Goal: Participate in discussion: Engage in conversation with other users on a specific topic

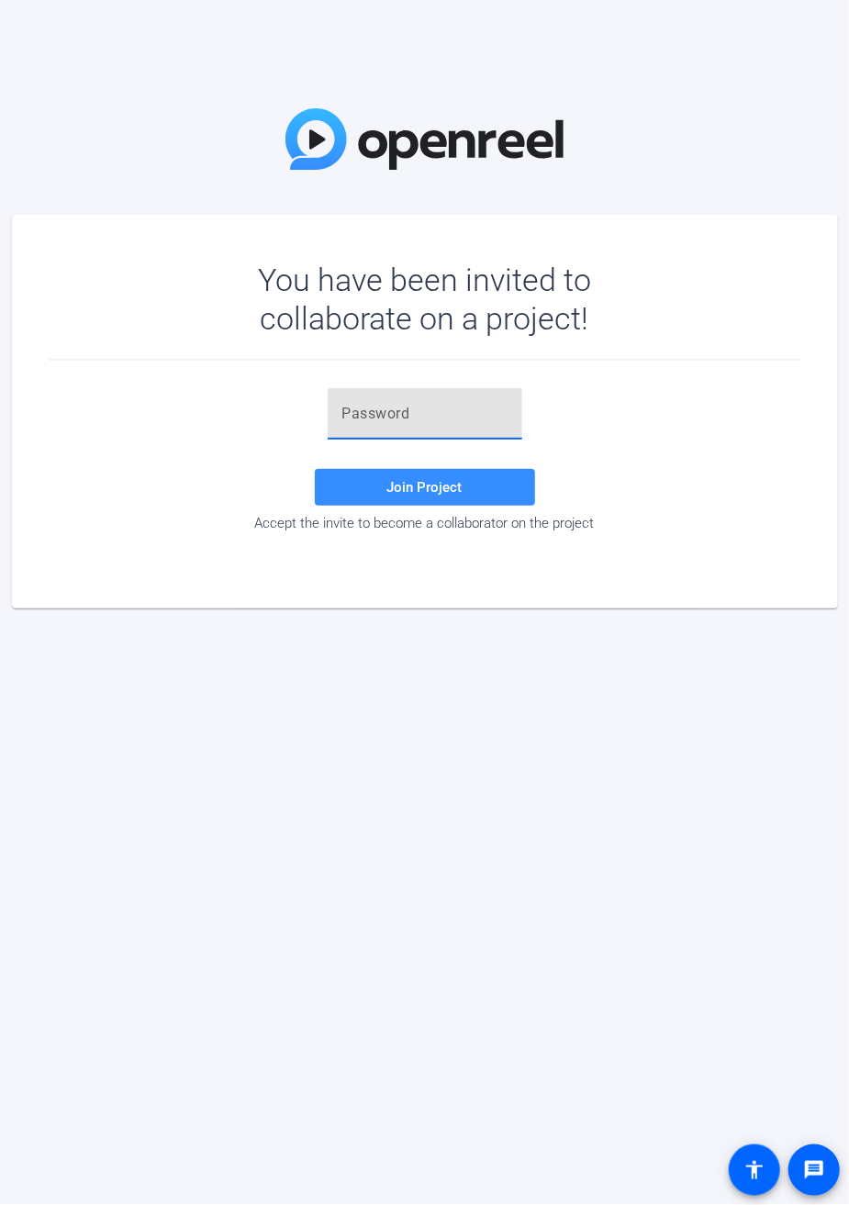
click at [394, 410] on input "text" at bounding box center [424, 414] width 165 height 22
paste input "j_C^pu"
type input "j_C^pu"
click at [410, 480] on span "Join Project" at bounding box center [424, 487] width 75 height 17
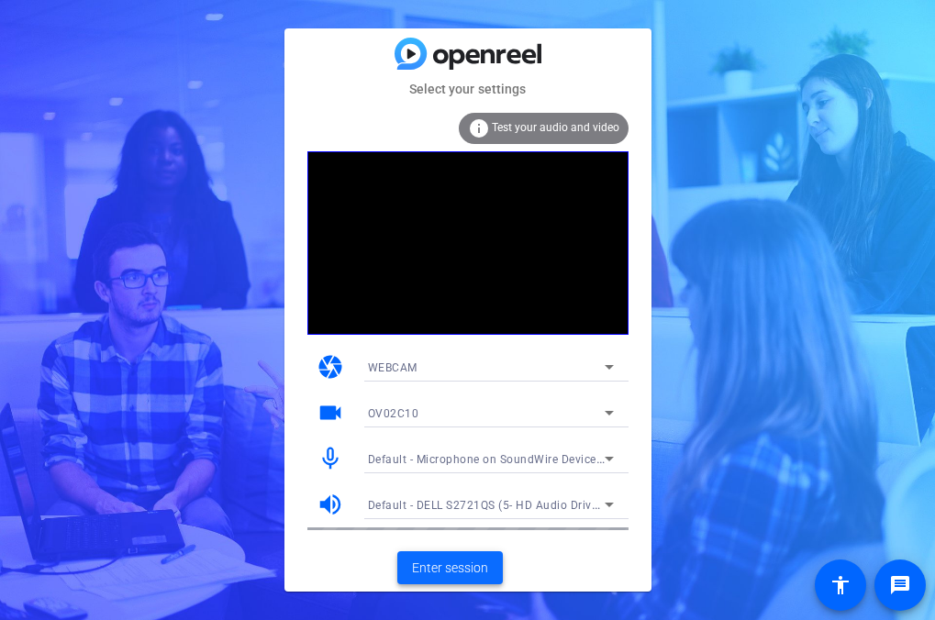
click at [443, 574] on span "Enter session" at bounding box center [450, 568] width 76 height 19
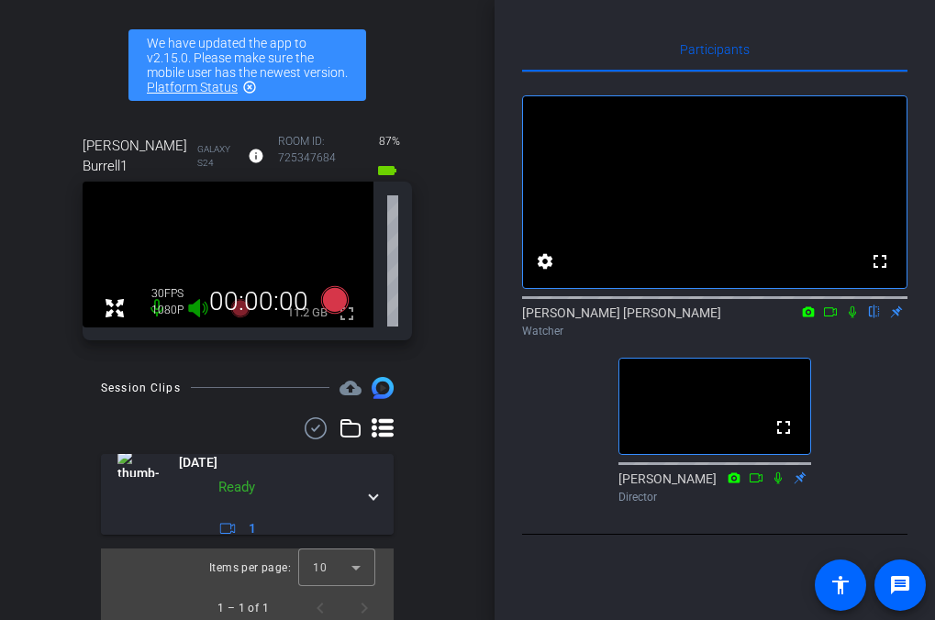
click at [69, 55] on div "Podcast Series - Episode 5 account_box grid_on settings info logout We have upd…" at bounding box center [247, 310] width 495 height 620
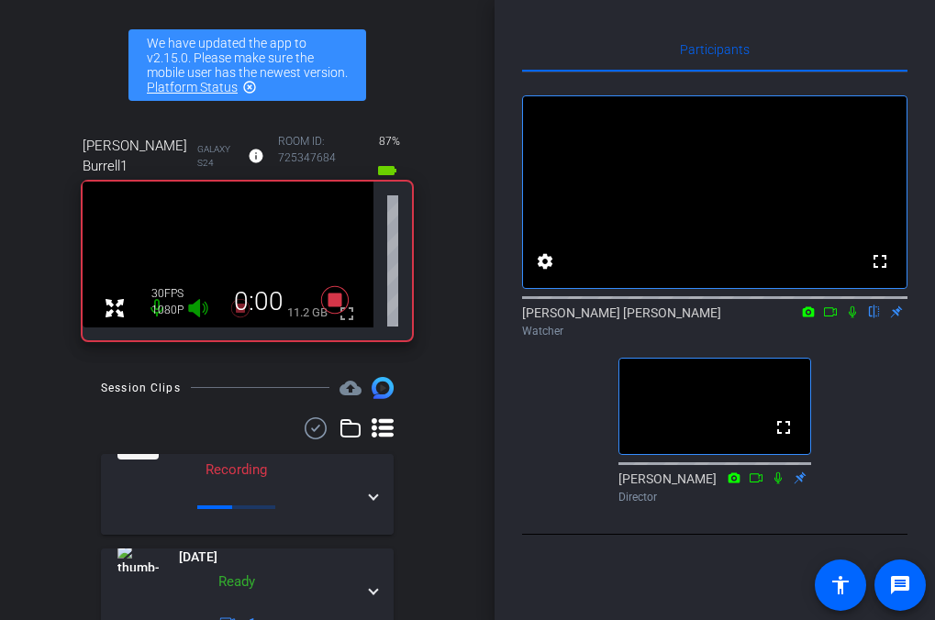
click at [67, 102] on div "Podcast Series - Episode 5 account_box grid_on settings info logout We have upd…" at bounding box center [247, 310] width 495 height 620
click at [854, 318] on icon at bounding box center [852, 312] width 15 height 13
click at [801, 318] on icon at bounding box center [808, 312] width 15 height 13
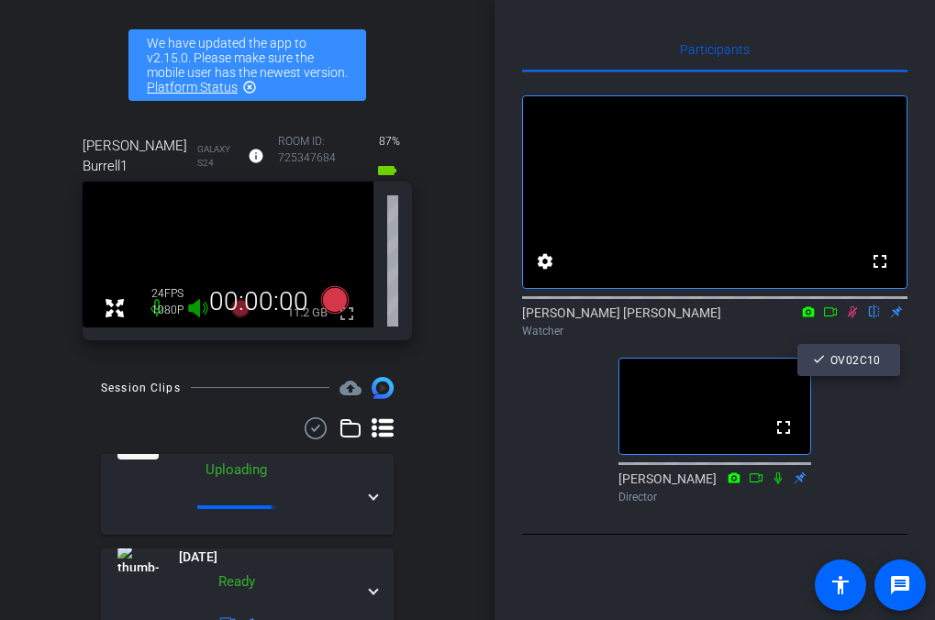
click at [884, 411] on div at bounding box center [467, 310] width 935 height 620
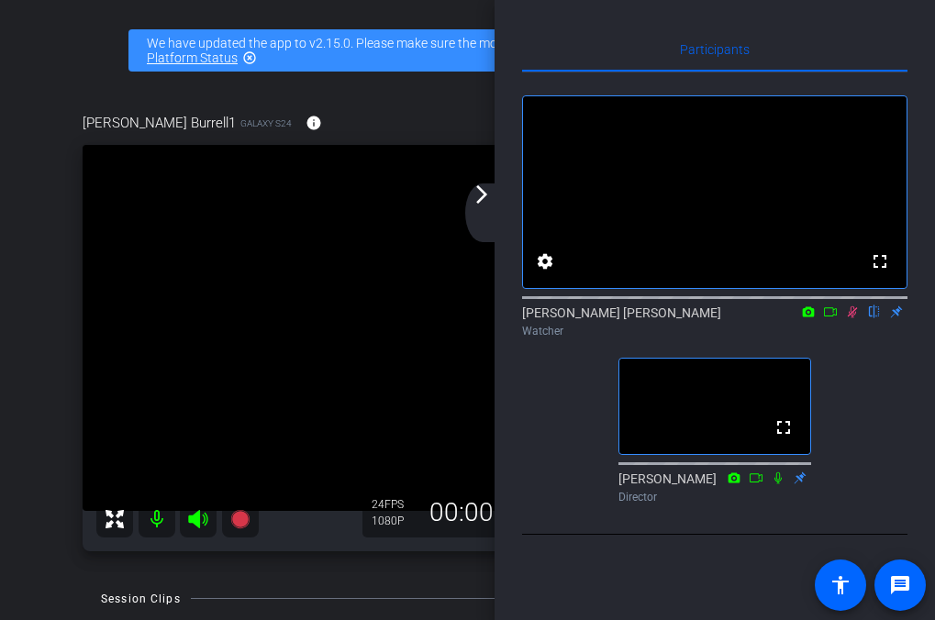
drag, startPoint x: 83, startPoint y: 11, endPoint x: -94, endPoint y: -10, distance: 178.3
click at [0, 0] on html "Accessibility Screen-Reader Guide, Feedback, and Issue Reporting | New window m…" at bounding box center [467, 310] width 935 height 620
drag, startPoint x: 857, startPoint y: 21, endPoint x: 666, endPoint y: 33, distance: 191.2
click at [666, 33] on div "Participants fullscreen settings [PERSON_NAME] [PERSON_NAME] flip Watcher fulls…" at bounding box center [715, 310] width 440 height 620
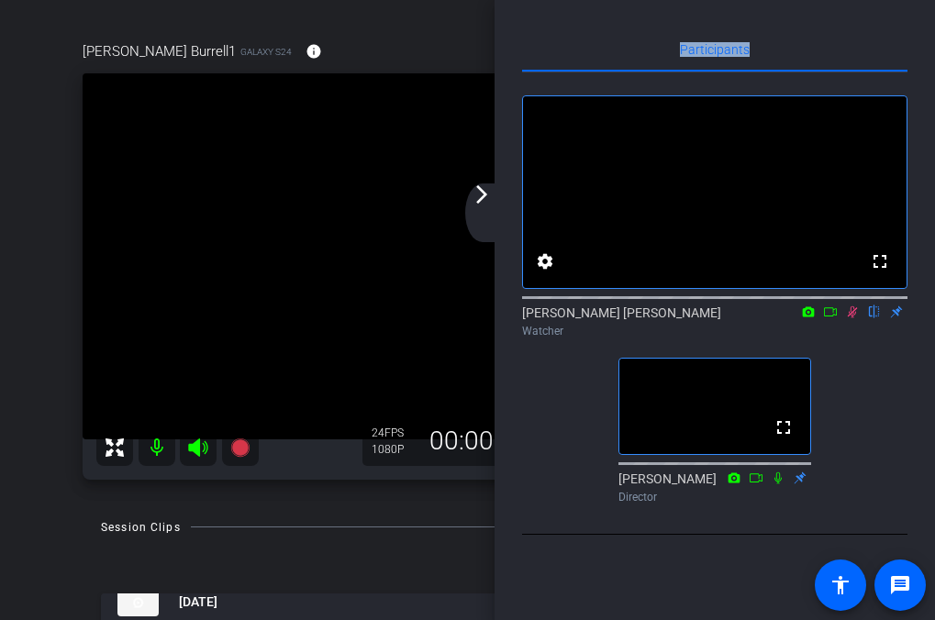
scroll to position [92, 0]
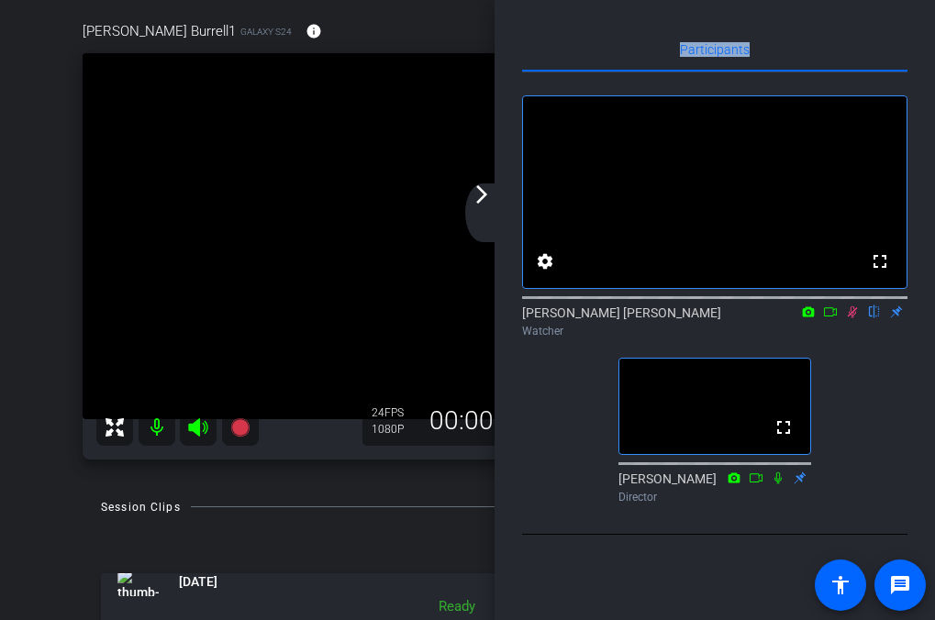
click at [117, 428] on icon at bounding box center [115, 428] width 22 height 22
click at [114, 427] on icon at bounding box center [115, 428] width 22 height 22
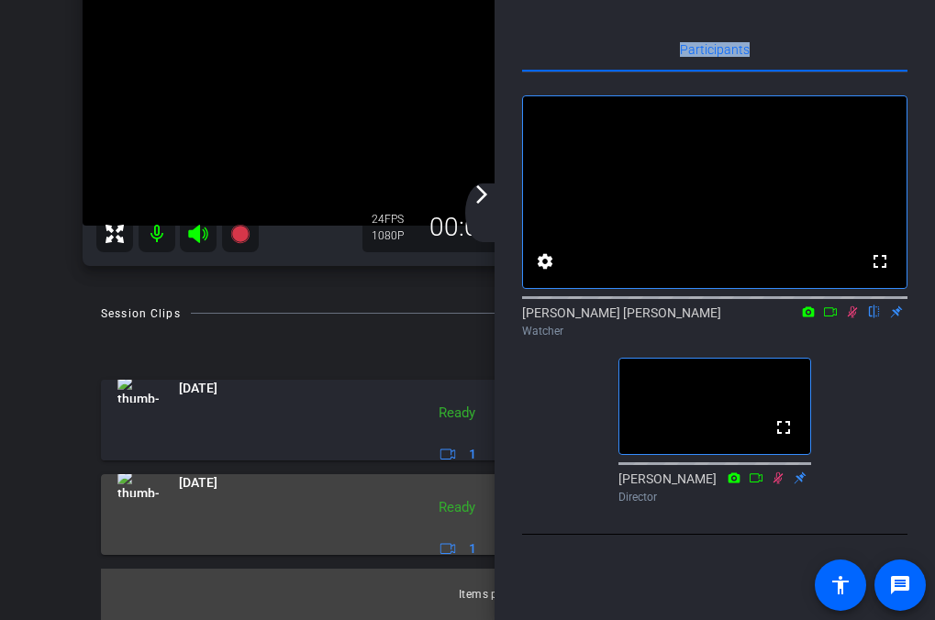
scroll to position [102, 0]
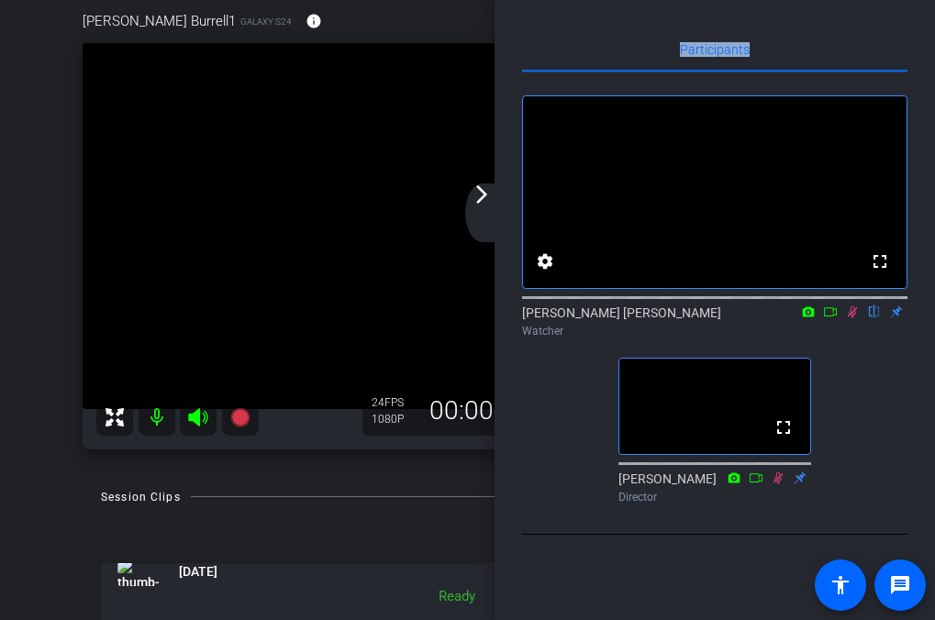
click at [480, 197] on mat-icon "arrow_forward_ios" at bounding box center [482, 194] width 22 height 22
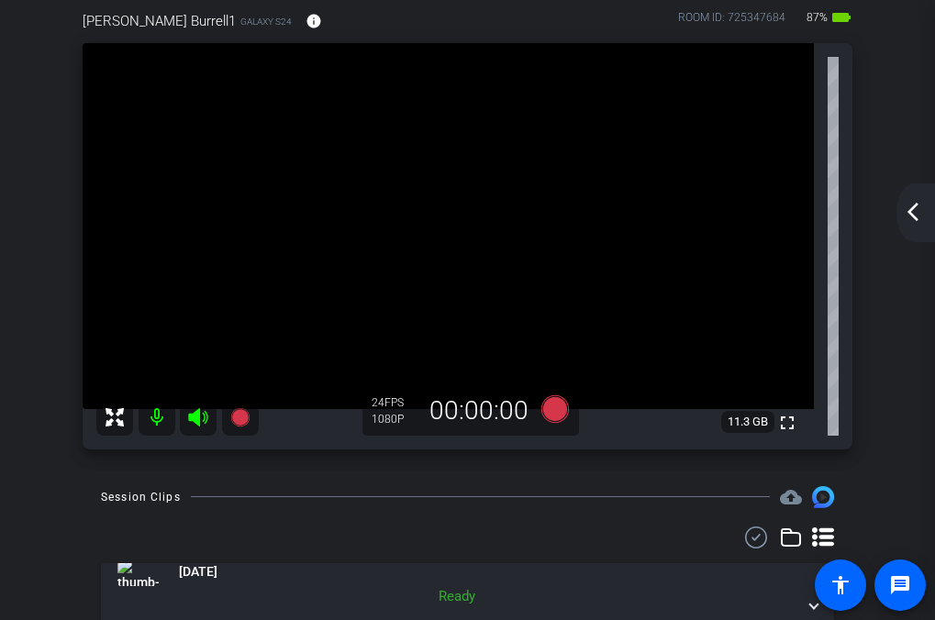
click at [906, 213] on mat-icon "arrow_back_ios_new" at bounding box center [913, 212] width 22 height 22
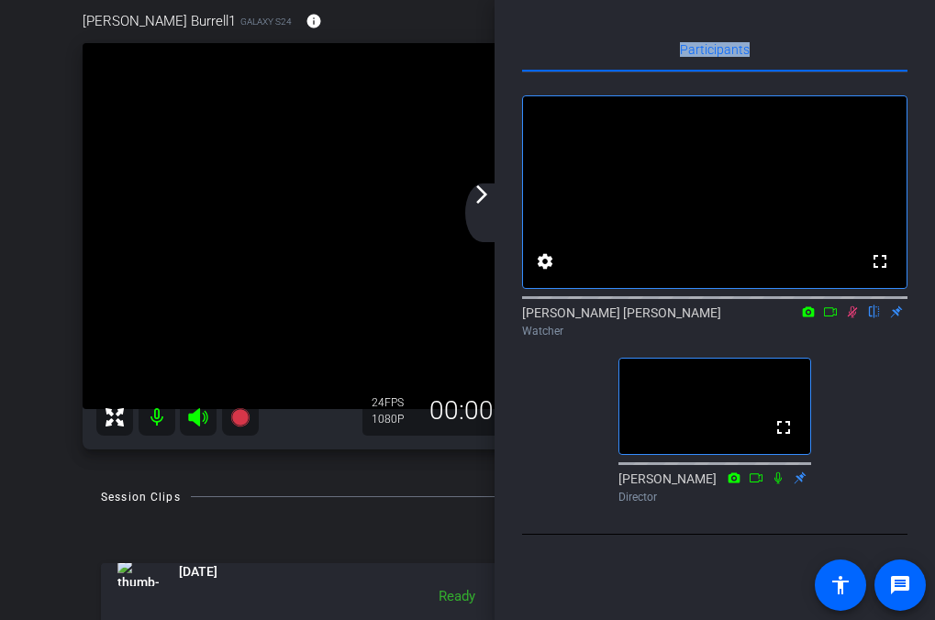
click at [851, 318] on icon at bounding box center [853, 312] width 10 height 12
click at [851, 318] on icon at bounding box center [852, 312] width 7 height 12
drag, startPoint x: 426, startPoint y: 17, endPoint x: 172, endPoint y: 37, distance: 254.9
click at [172, 37] on div "[PERSON_NAME] Burrell1 Galaxy S24 info ROOM ID: 725347684 87% battery_std" at bounding box center [468, 21] width 770 height 44
click at [857, 318] on icon at bounding box center [852, 312] width 15 height 13
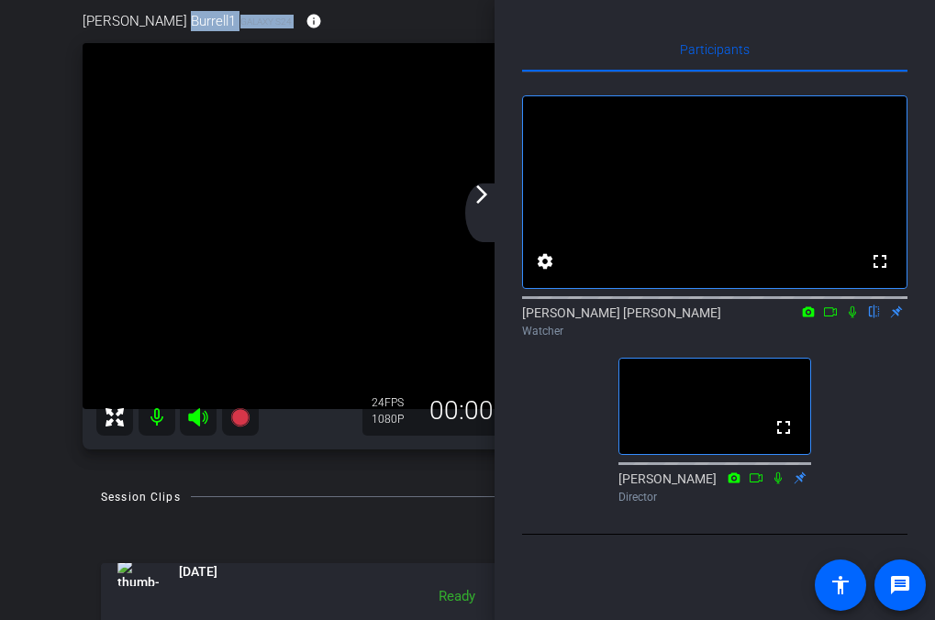
click at [853, 318] on icon at bounding box center [852, 312] width 7 height 12
click at [833, 317] on icon at bounding box center [830, 311] width 13 height 9
click at [484, 203] on mat-icon "arrow_forward_ios" at bounding box center [482, 194] width 22 height 22
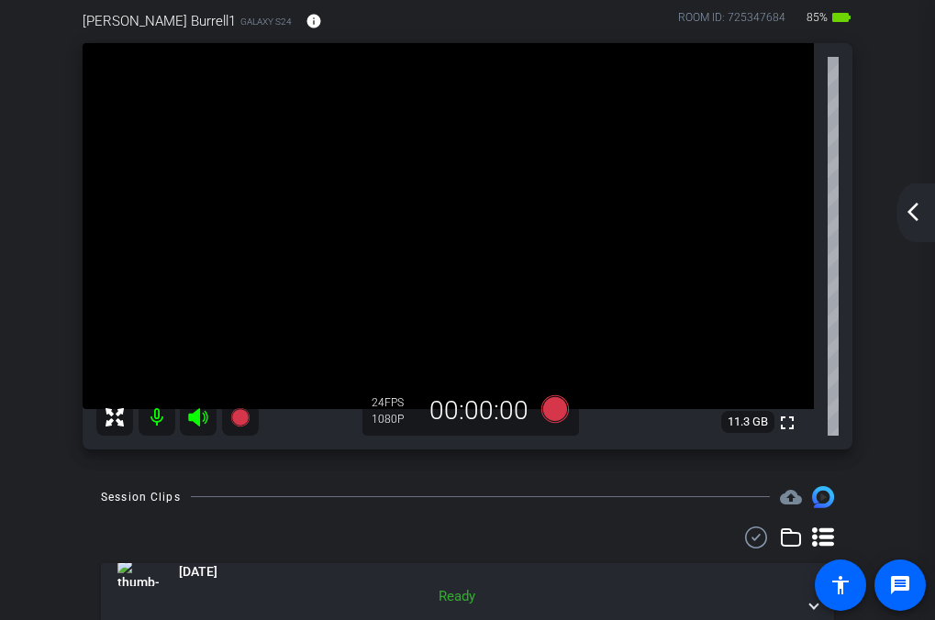
click at [916, 226] on div "arrow_back_ios_new arrow_forward_ios" at bounding box center [915, 212] width 39 height 59
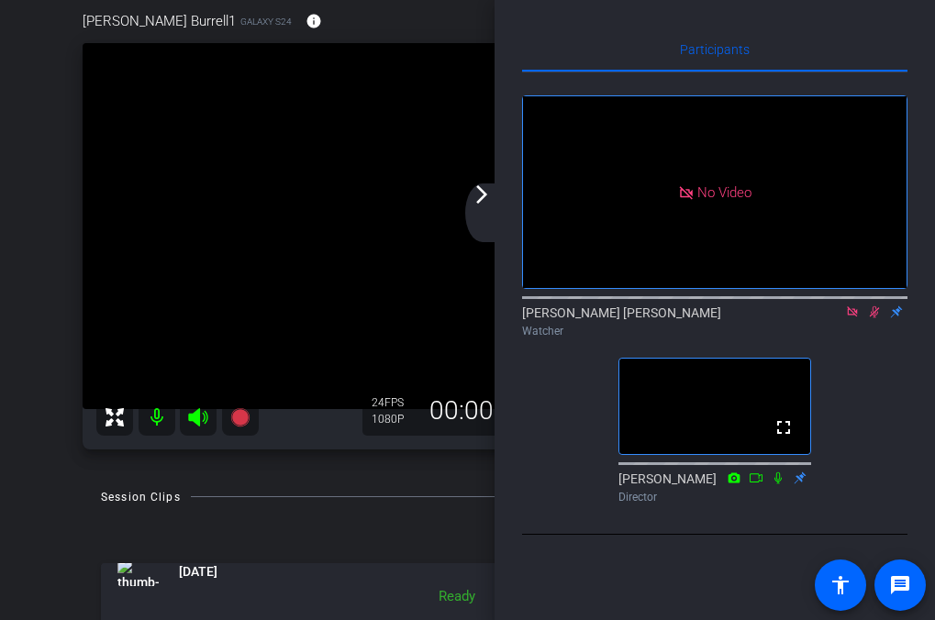
click at [857, 317] on icon at bounding box center [852, 311] width 10 height 10
click at [853, 318] on icon at bounding box center [852, 312] width 15 height 13
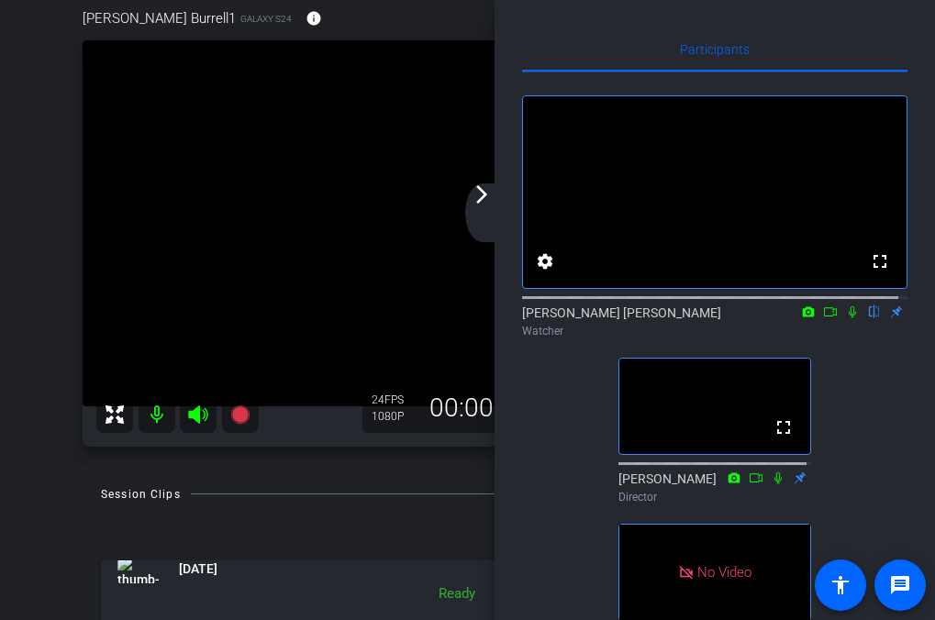
scroll to position [183, 0]
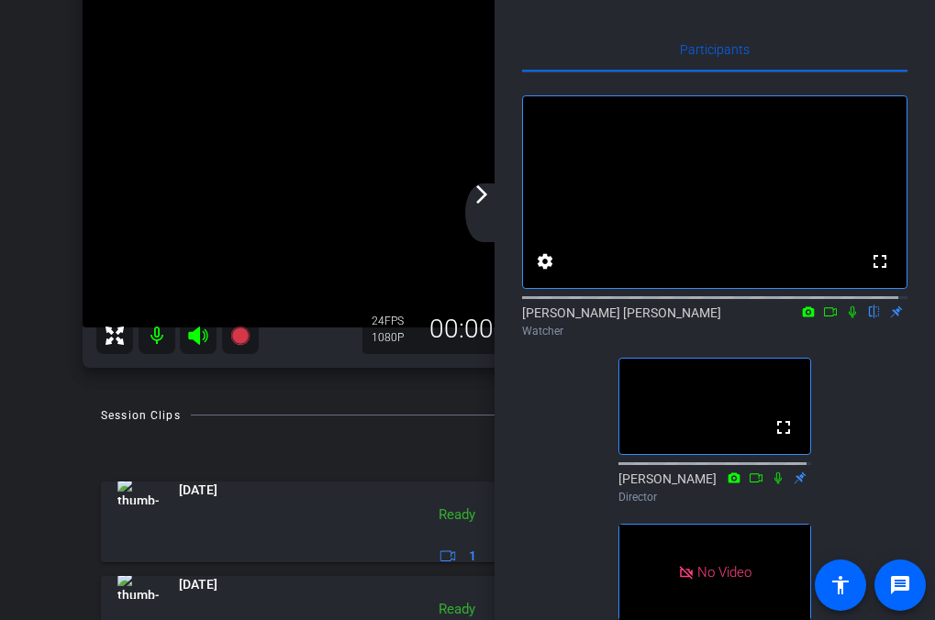
click at [845, 318] on icon at bounding box center [852, 312] width 15 height 13
click at [802, 318] on icon at bounding box center [808, 312] width 15 height 13
click at [799, 328] on div at bounding box center [467, 310] width 935 height 620
click at [803, 317] on icon at bounding box center [809, 311] width 12 height 10
click at [798, 328] on div at bounding box center [467, 310] width 935 height 620
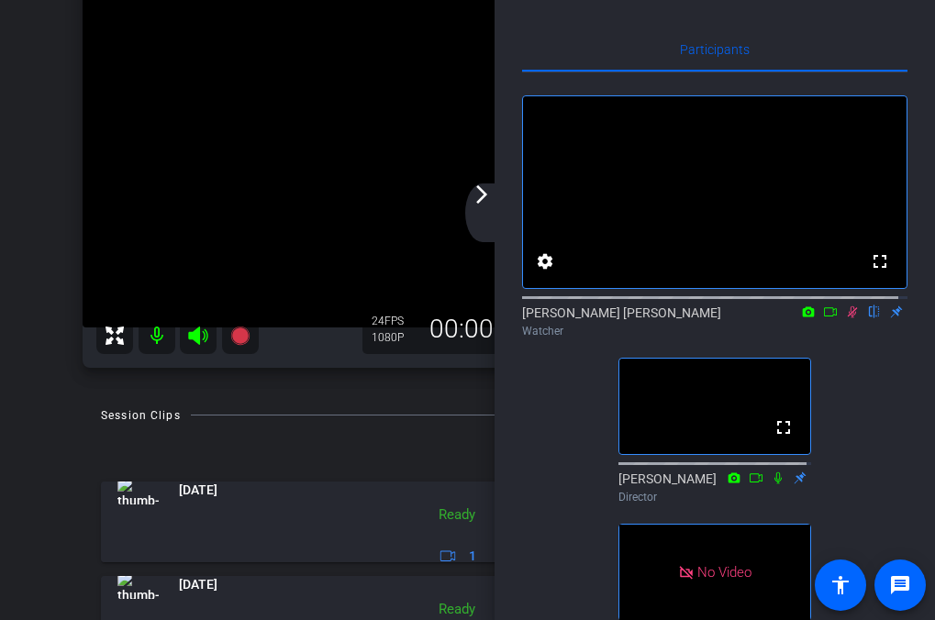
click at [824, 317] on icon at bounding box center [830, 311] width 13 height 9
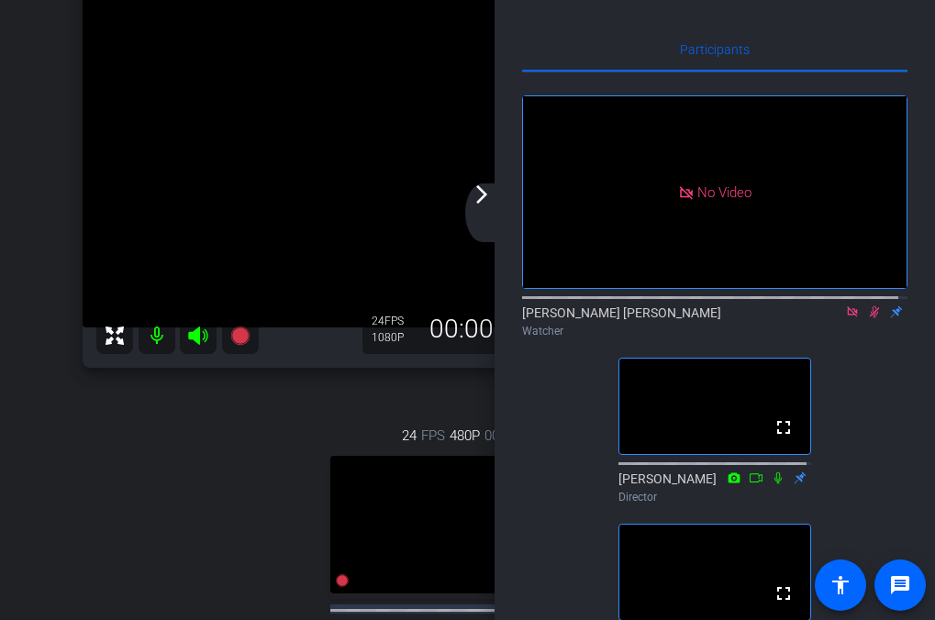
click at [845, 318] on icon at bounding box center [852, 312] width 15 height 13
click at [848, 318] on icon at bounding box center [853, 312] width 10 height 12
click at [487, 207] on div "arrow_back_ios_new arrow_forward_ios" at bounding box center [484, 212] width 39 height 59
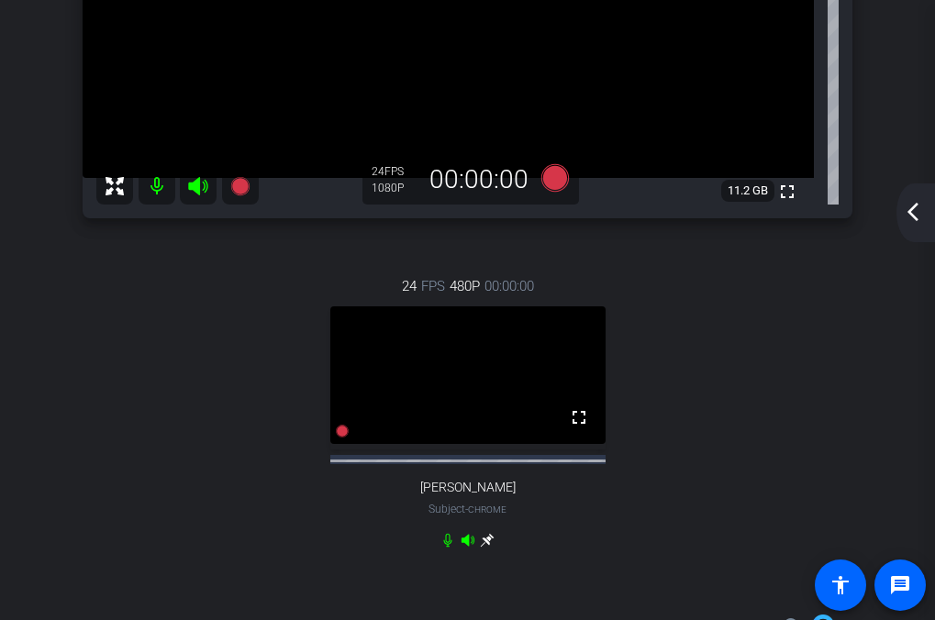
scroll to position [150, 0]
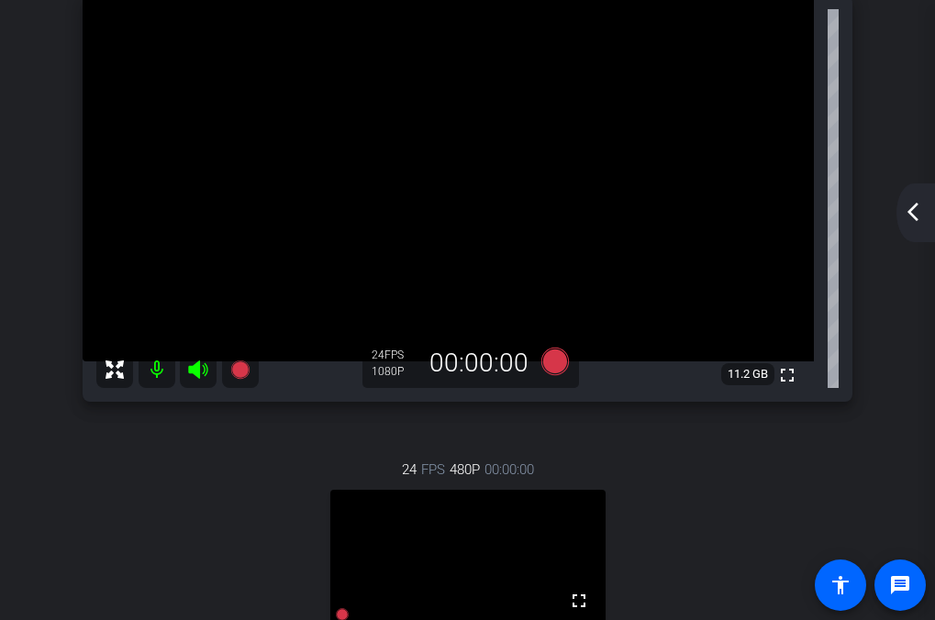
click at [916, 208] on mat-icon "arrow_back_ios_new" at bounding box center [913, 212] width 22 height 22
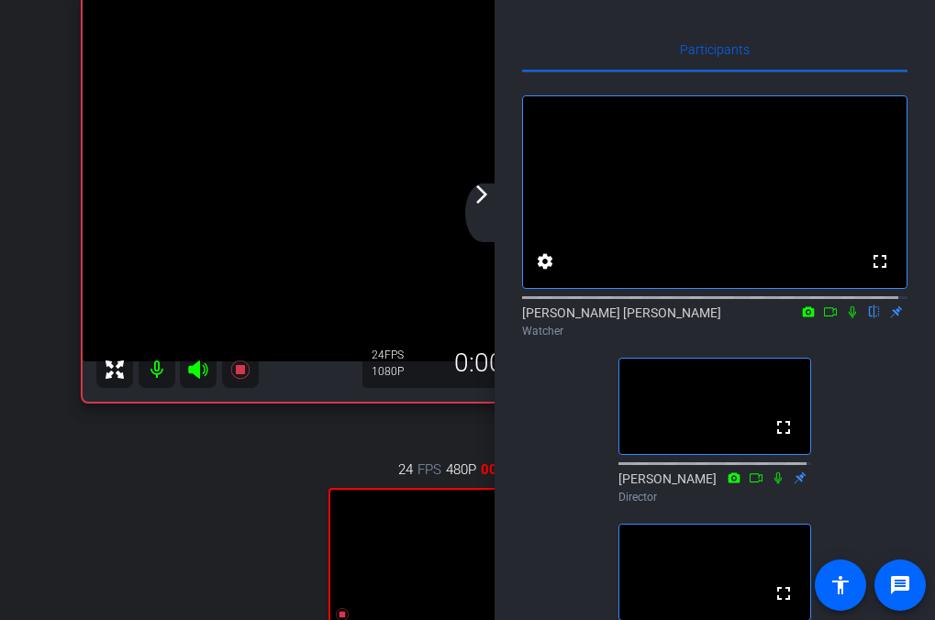
click at [182, 495] on div "24 FPS 480P 00:00:00 fullscreen [PERSON_NAME] Subject - Chrome" at bounding box center [468, 595] width 770 height 332
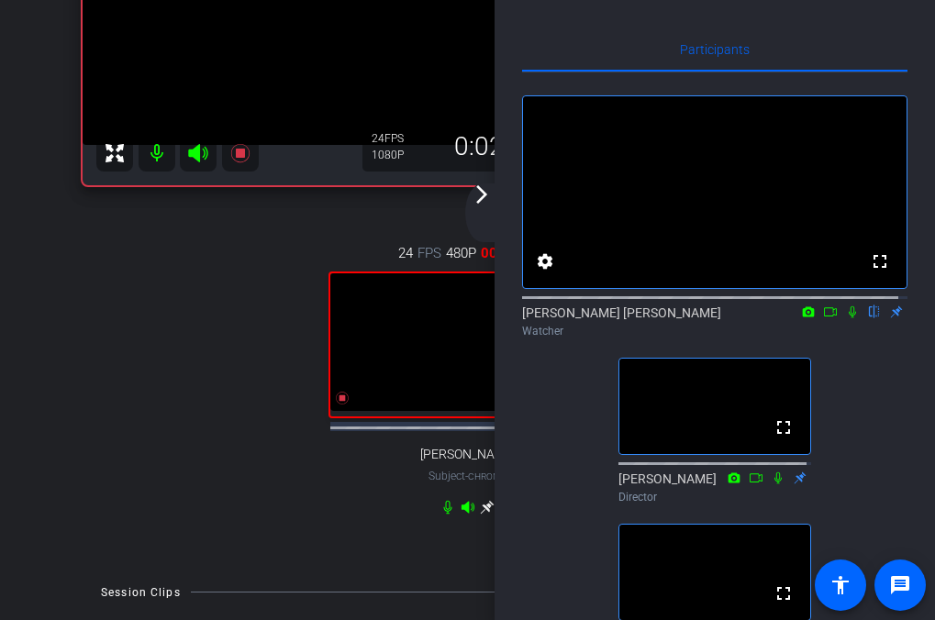
scroll to position [425, 0]
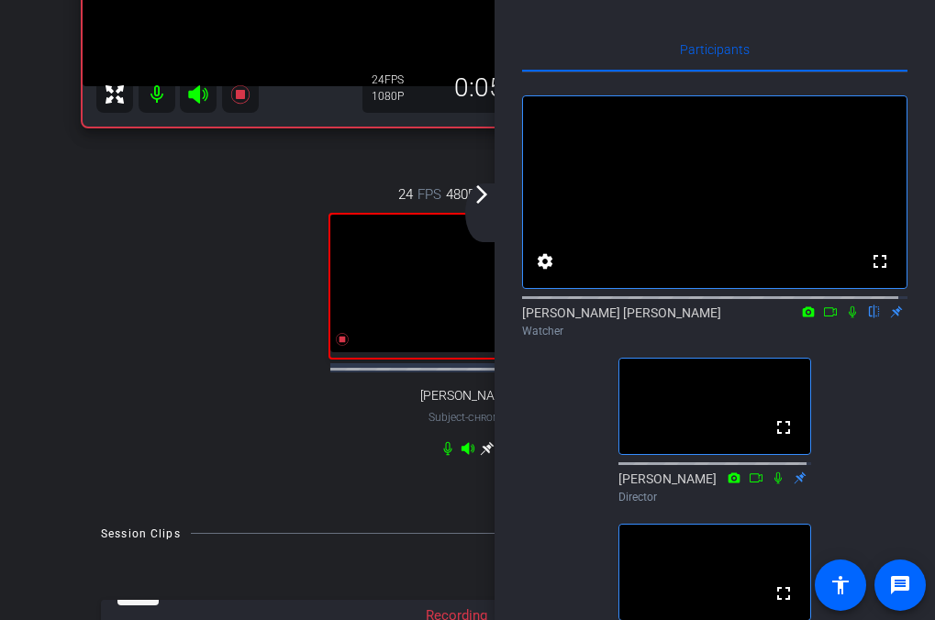
click at [483, 199] on mat-icon "arrow_forward_ios" at bounding box center [482, 194] width 22 height 22
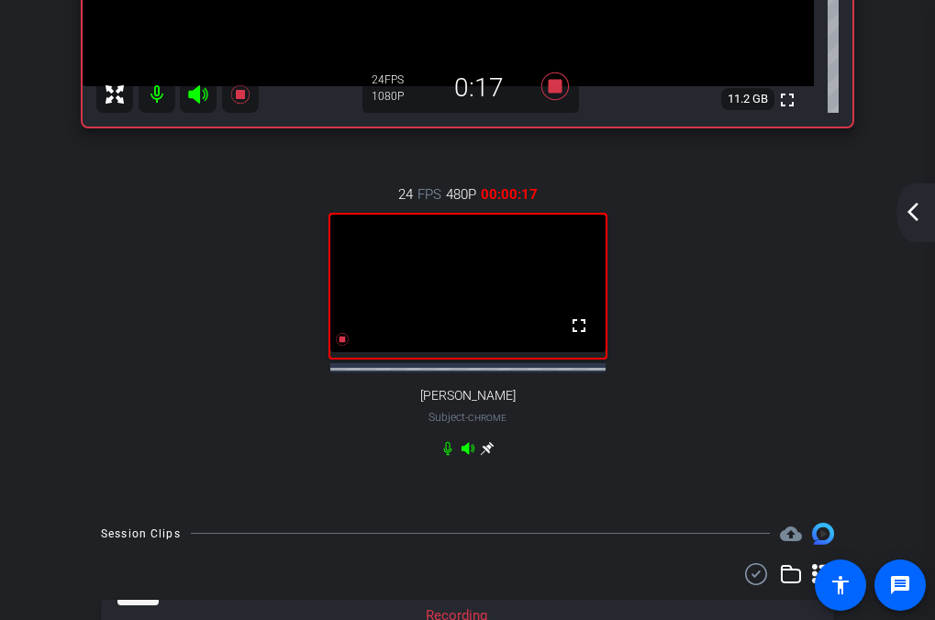
click at [916, 214] on mat-icon "arrow_back_ios_new" at bounding box center [913, 212] width 22 height 22
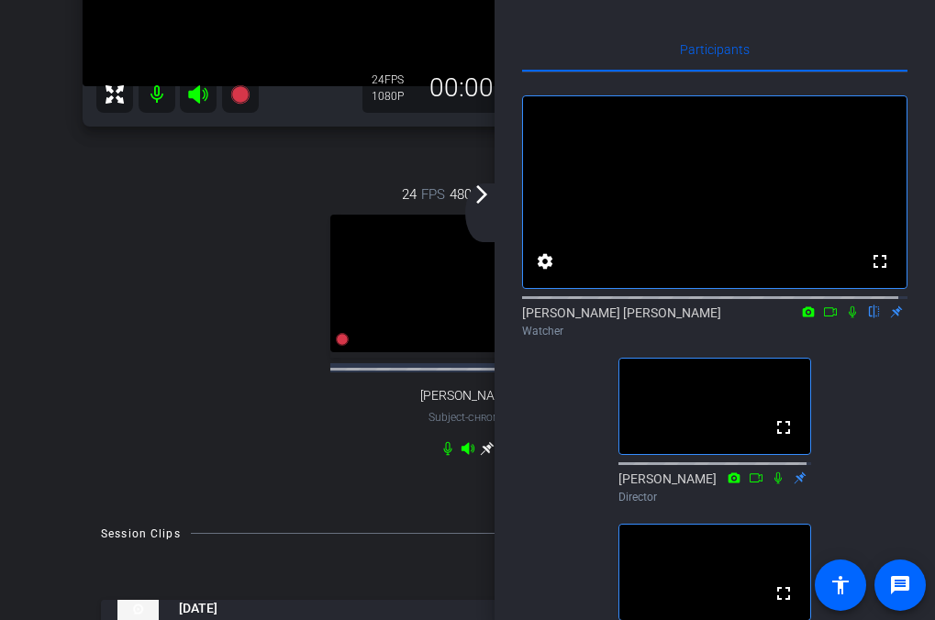
click at [248, 283] on div "24 FPS 480P 00:00:00 fullscreen [PERSON_NAME] Subject - Chrome" at bounding box center [468, 320] width 770 height 332
click at [480, 187] on mat-icon "arrow_forward_ios" at bounding box center [482, 194] width 22 height 22
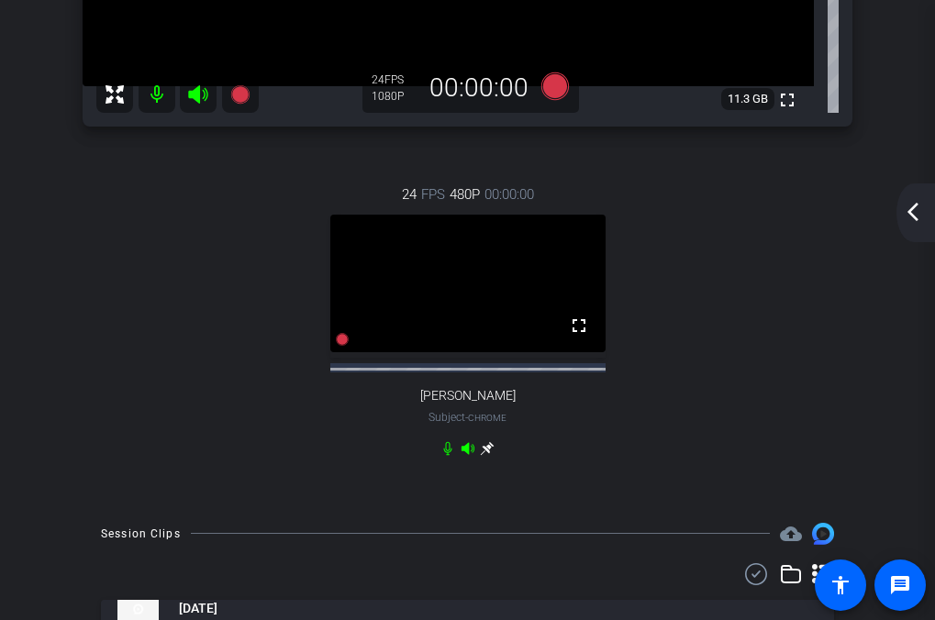
click at [908, 209] on mat-icon "arrow_back_ios_new" at bounding box center [913, 212] width 22 height 22
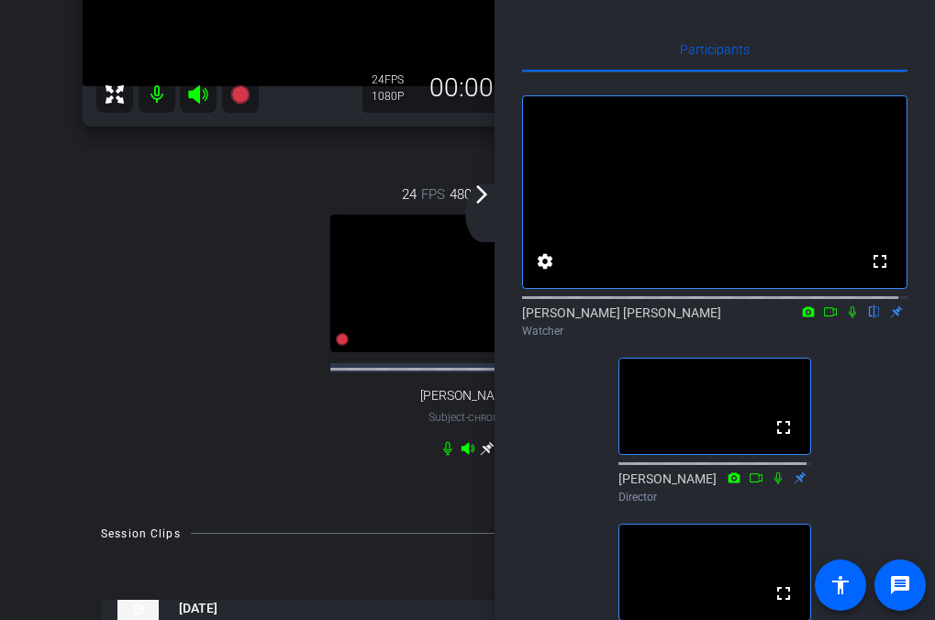
click at [204, 319] on div "24 FPS 480P 00:00:00 fullscreen [PERSON_NAME] Subject - Chrome" at bounding box center [468, 320] width 770 height 332
click at [819, 320] on mat-icon at bounding box center [830, 312] width 22 height 17
click at [871, 318] on icon at bounding box center [874, 312] width 7 height 12
click at [847, 317] on icon at bounding box center [852, 311] width 10 height 10
click at [851, 320] on mat-icon at bounding box center [852, 312] width 22 height 17
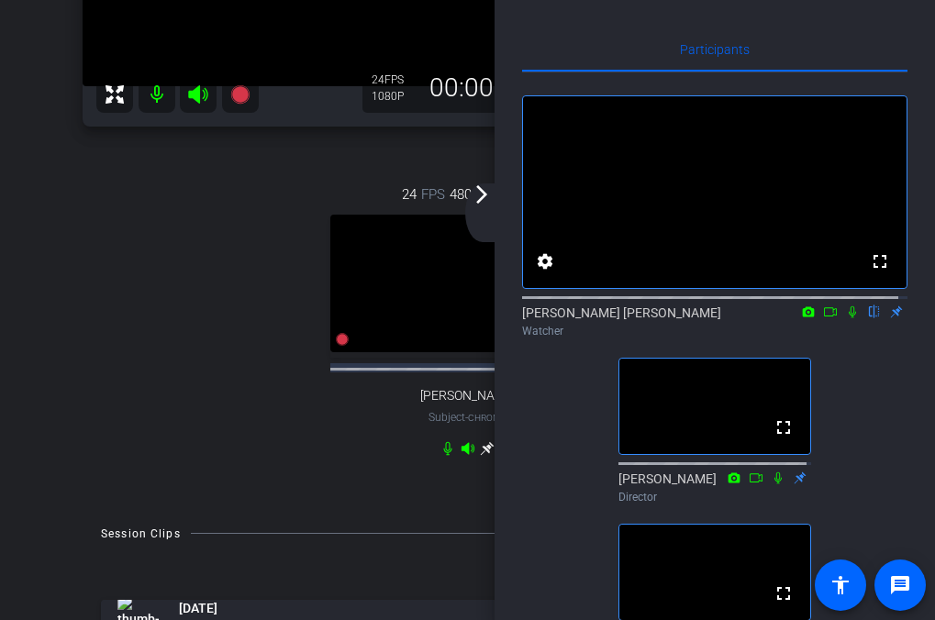
click at [495, 205] on div "arrow_back_ios_new arrow_forward_ios" at bounding box center [484, 212] width 39 height 59
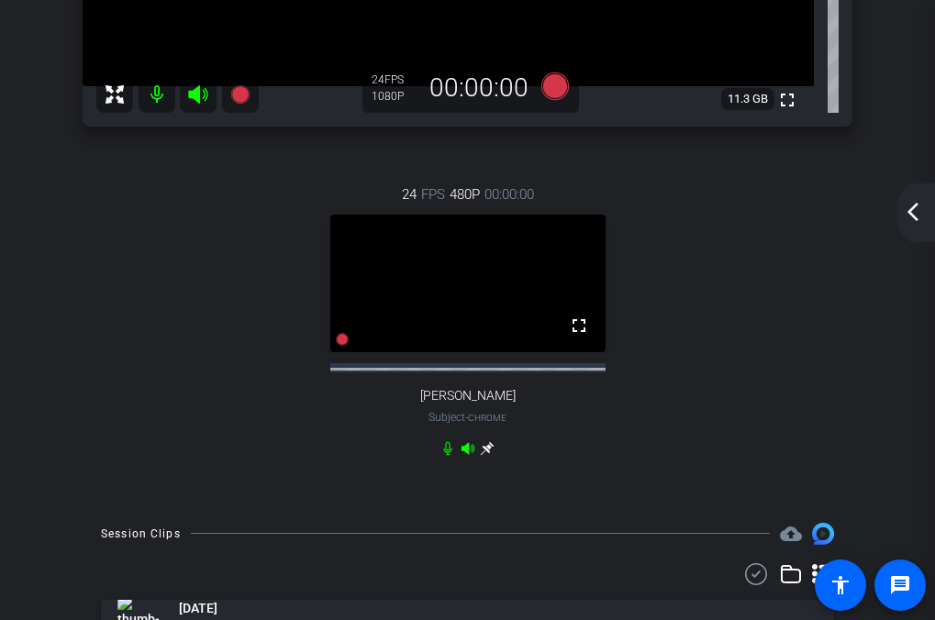
click at [917, 208] on mat-icon "arrow_back_ios_new" at bounding box center [913, 212] width 22 height 22
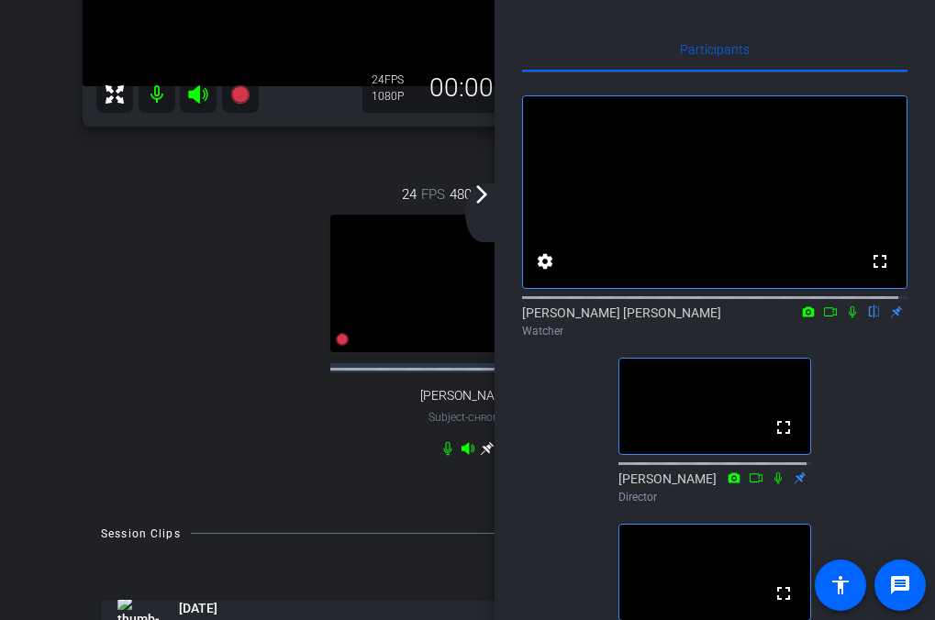
click at [823, 318] on icon at bounding box center [830, 312] width 15 height 13
click at [869, 318] on icon at bounding box center [874, 312] width 15 height 13
click at [482, 193] on mat-icon "arrow_forward_ios" at bounding box center [482, 194] width 22 height 22
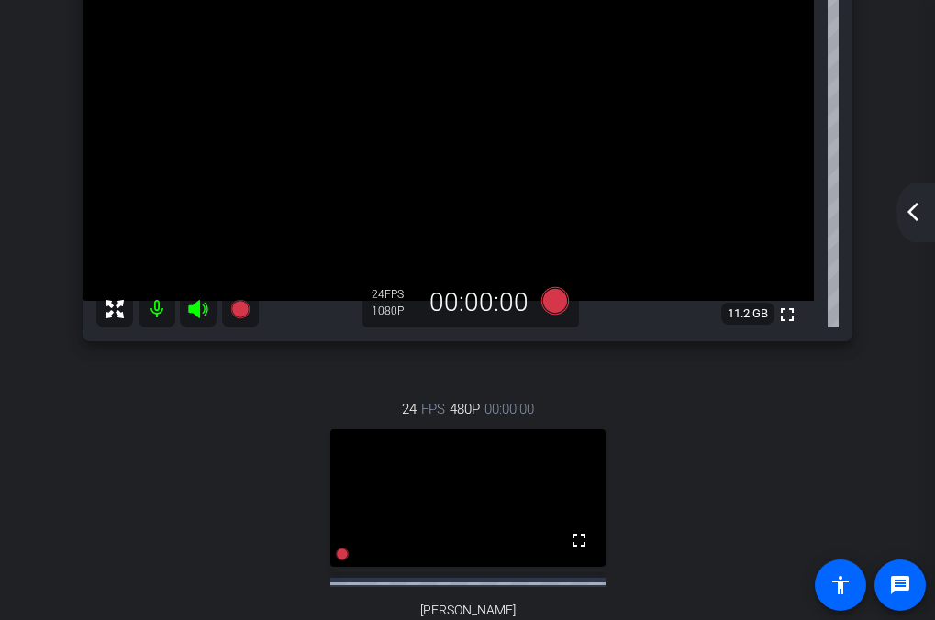
scroll to position [241, 0]
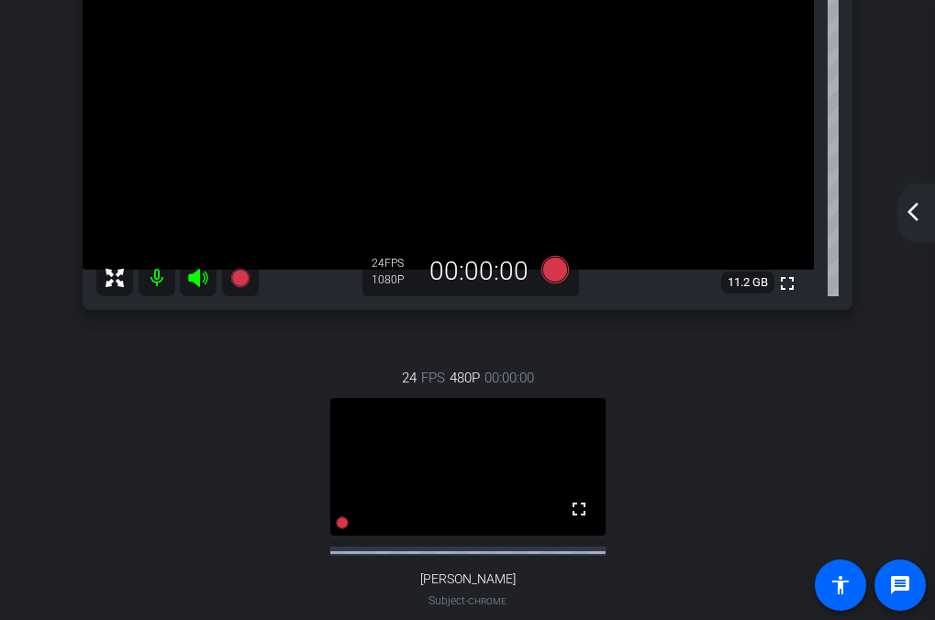
click at [908, 206] on mat-icon "arrow_back_ios_new" at bounding box center [913, 212] width 22 height 22
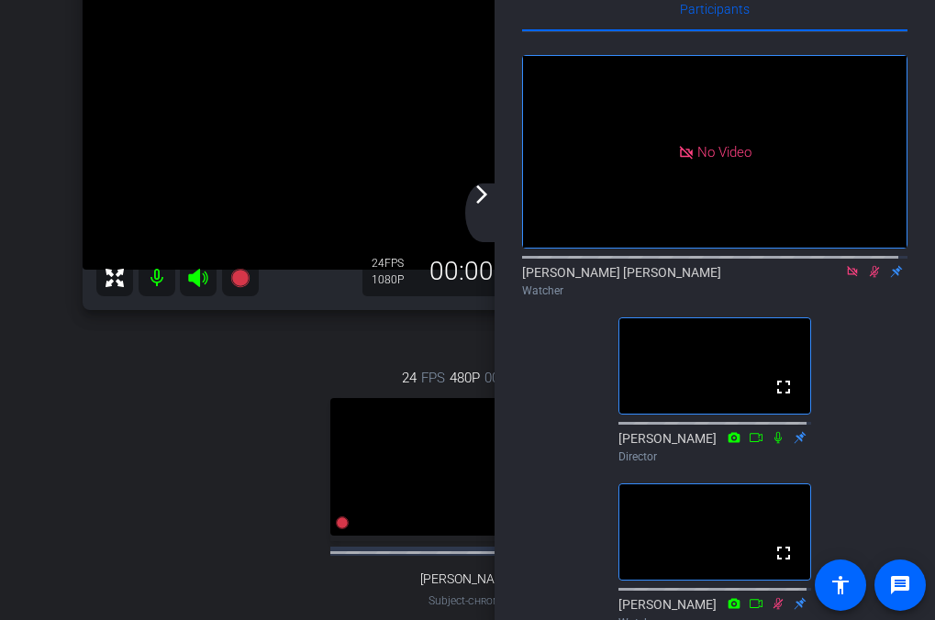
scroll to position [0, 0]
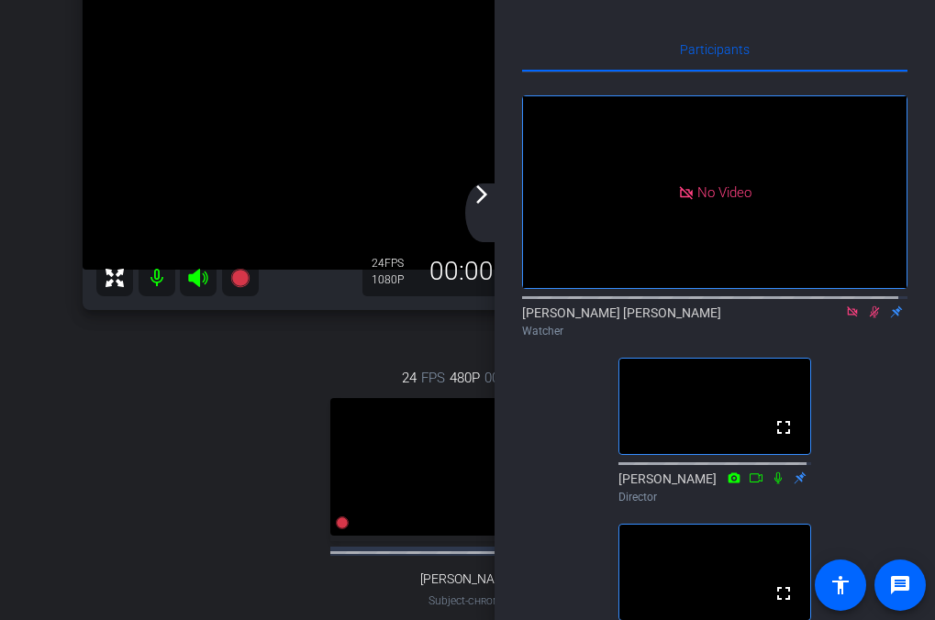
click at [485, 197] on mat-icon "arrow_forward_ios" at bounding box center [482, 194] width 22 height 22
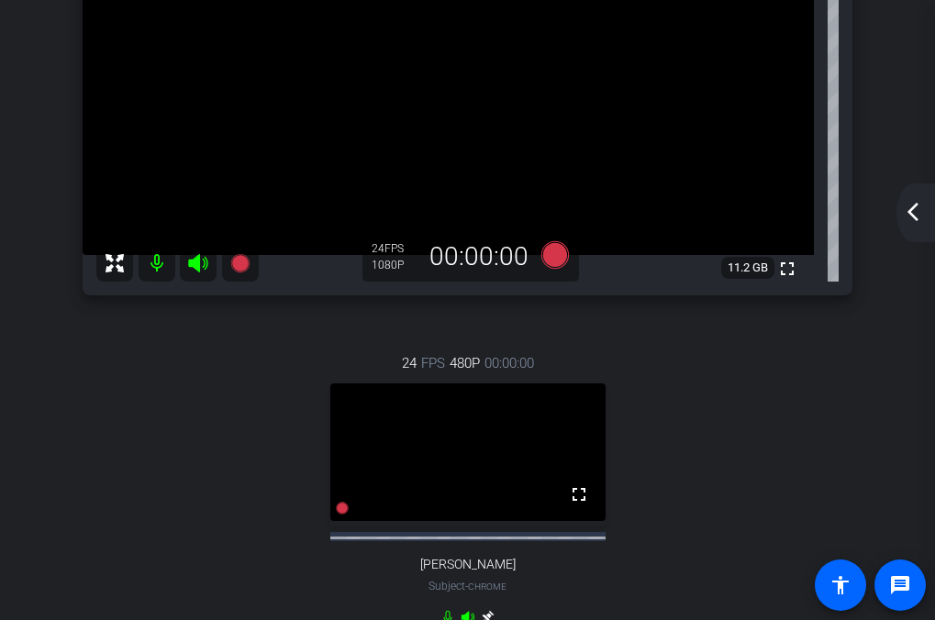
scroll to position [275, 0]
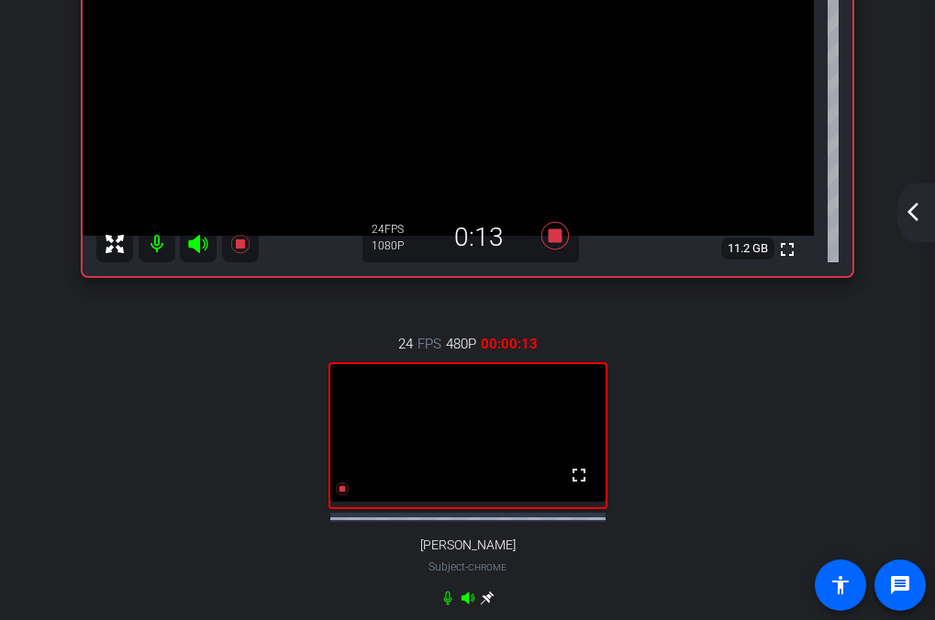
click at [922, 230] on div "arrow_back_ios_new arrow_forward_ios" at bounding box center [915, 212] width 39 height 59
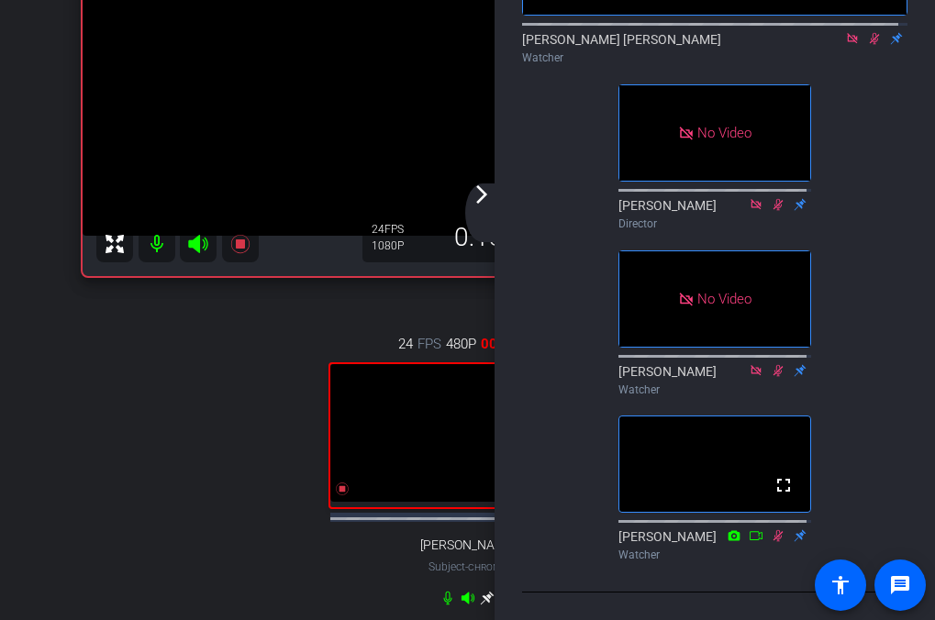
scroll to position [127, 0]
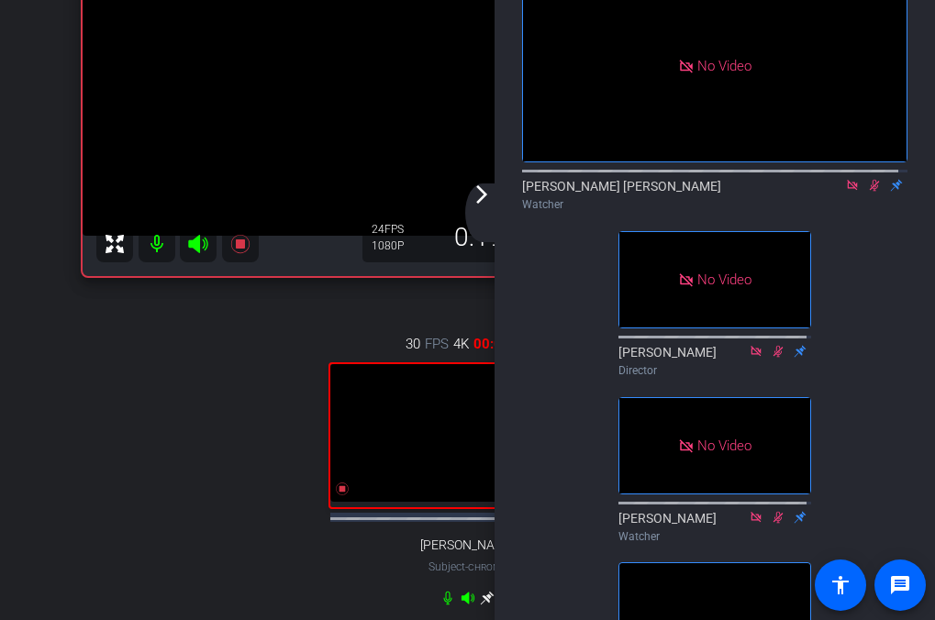
click at [483, 196] on mat-icon "arrow_forward_ios" at bounding box center [482, 194] width 22 height 22
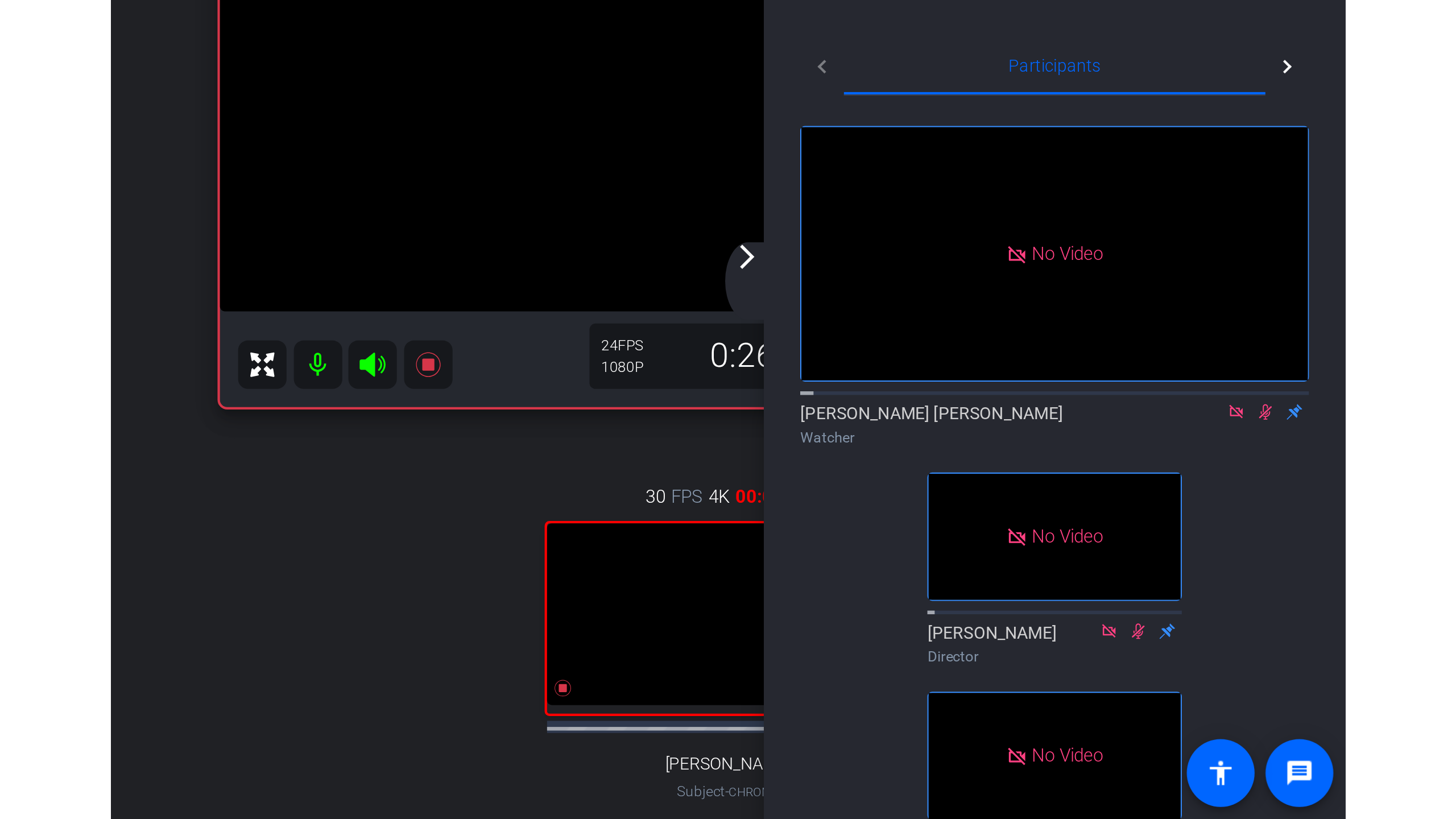
scroll to position [170, 0]
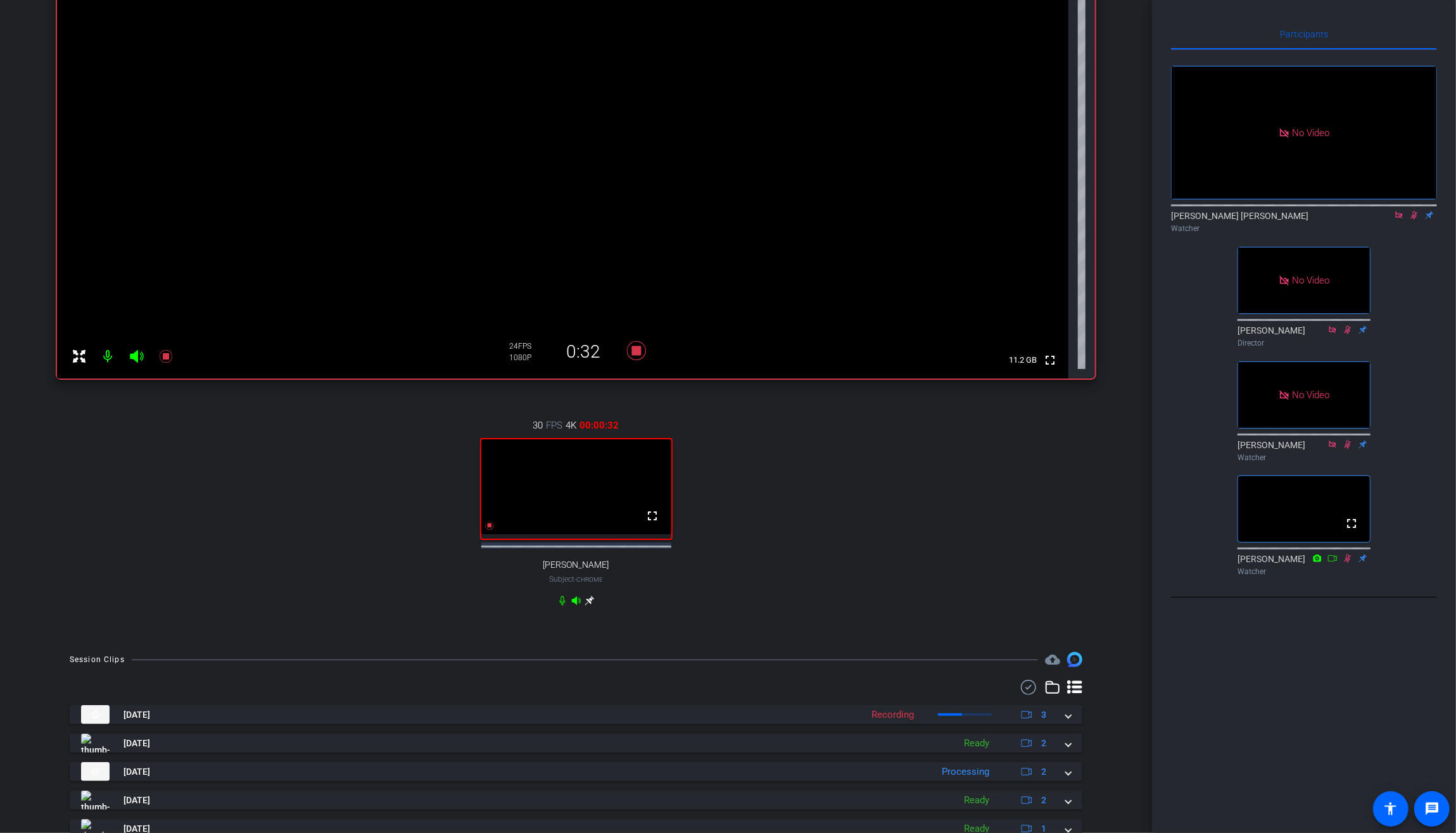
click at [641, 518] on video at bounding box center [576, 487] width 190 height 95
click at [1047, 362] on mat-icon "fullscreen" at bounding box center [1050, 360] width 15 height 15
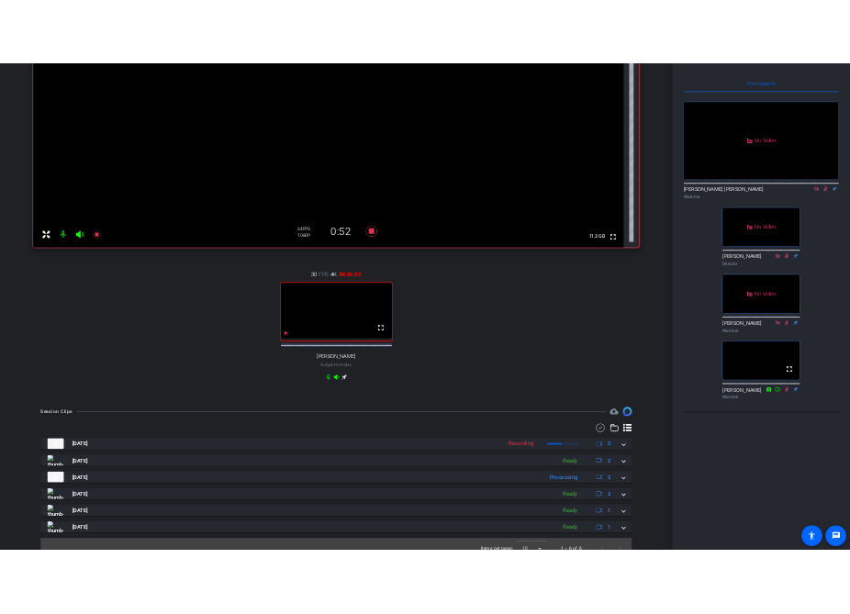
scroll to position [0, 0]
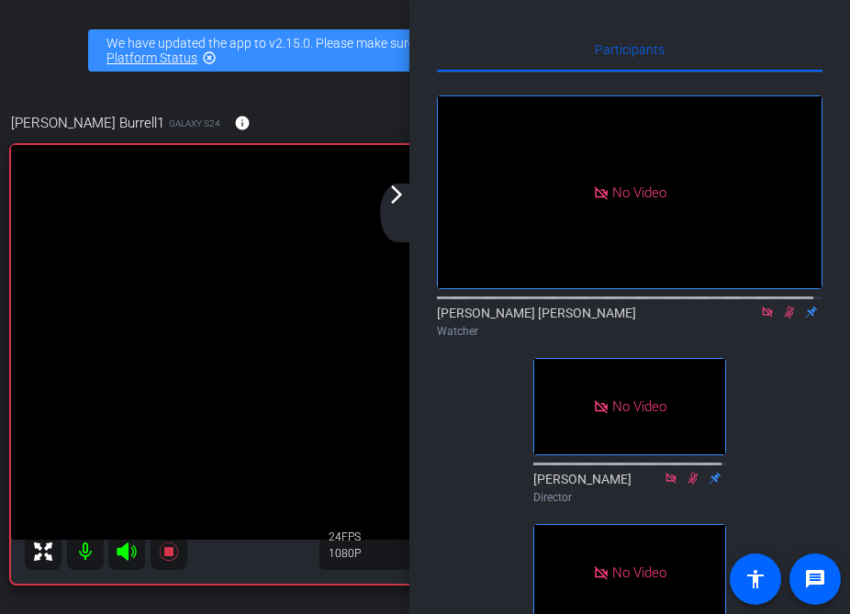
click at [390, 204] on mat-icon "arrow_forward_ios" at bounding box center [396, 194] width 22 height 22
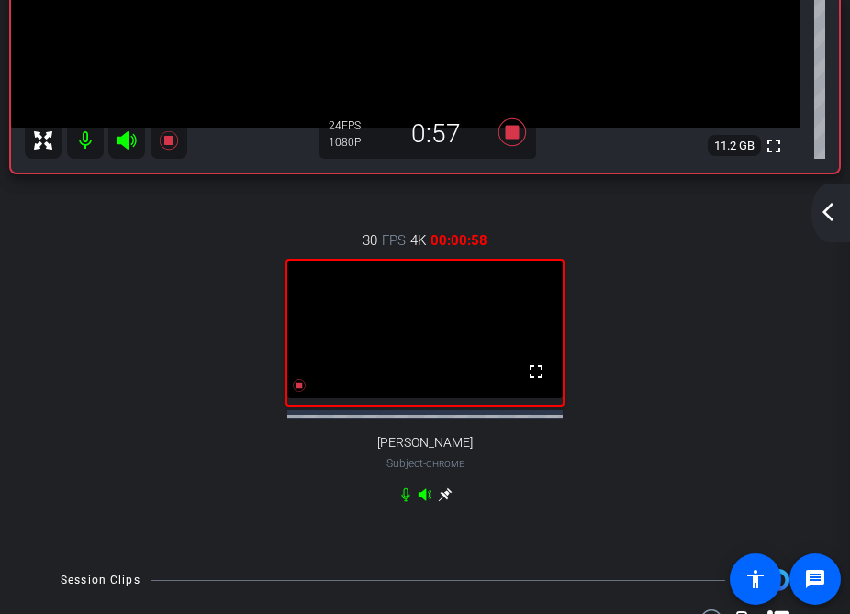
scroll to position [459, 0]
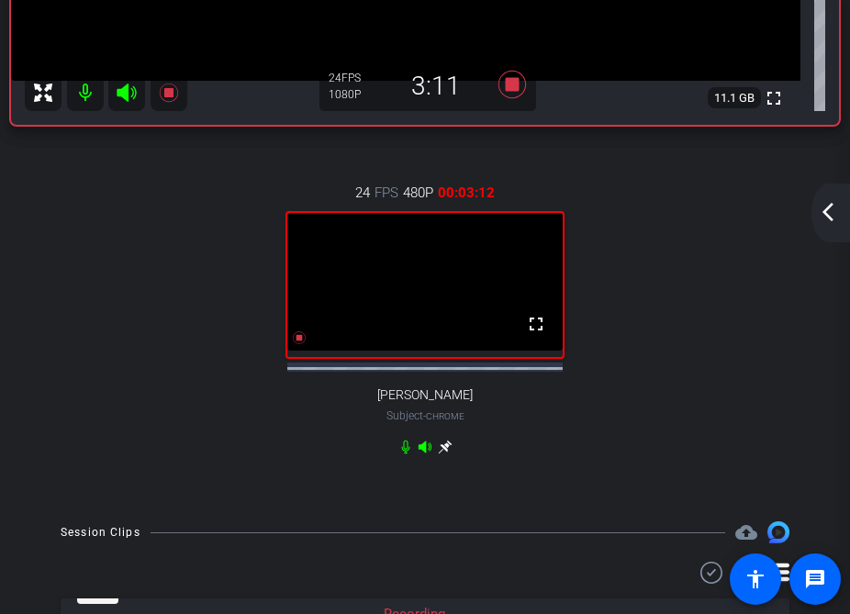
click at [824, 220] on mat-icon "arrow_back_ios_new" at bounding box center [828, 212] width 22 height 22
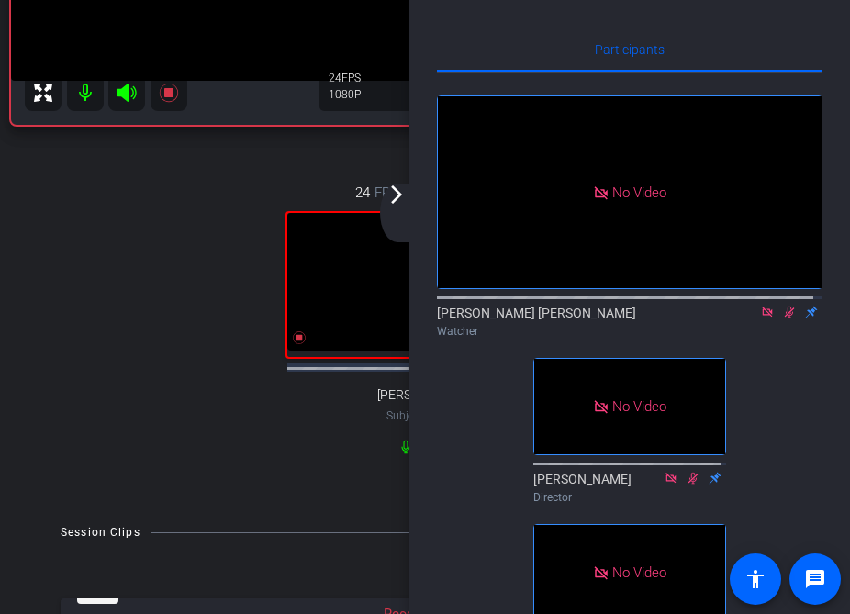
click at [396, 197] on mat-icon "arrow_forward_ios" at bounding box center [396, 194] width 22 height 22
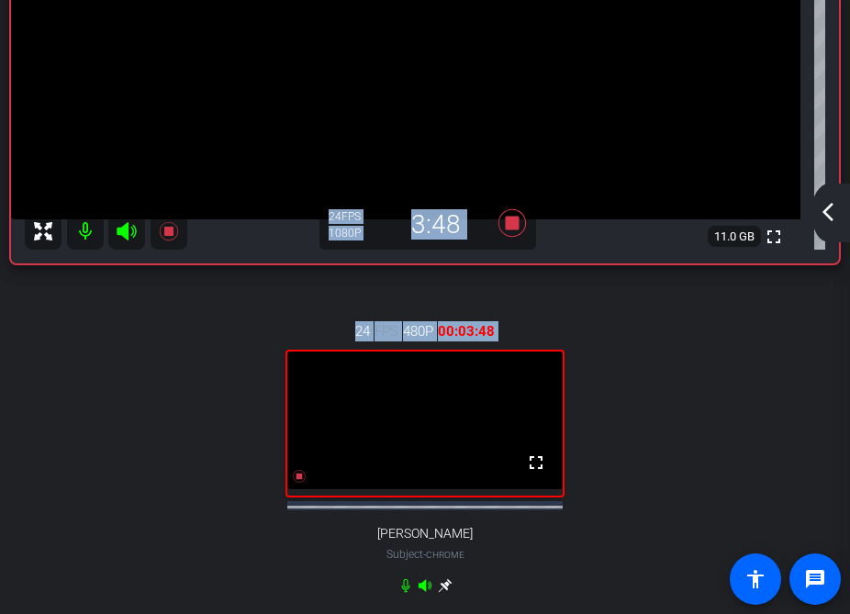
scroll to position [175, 0]
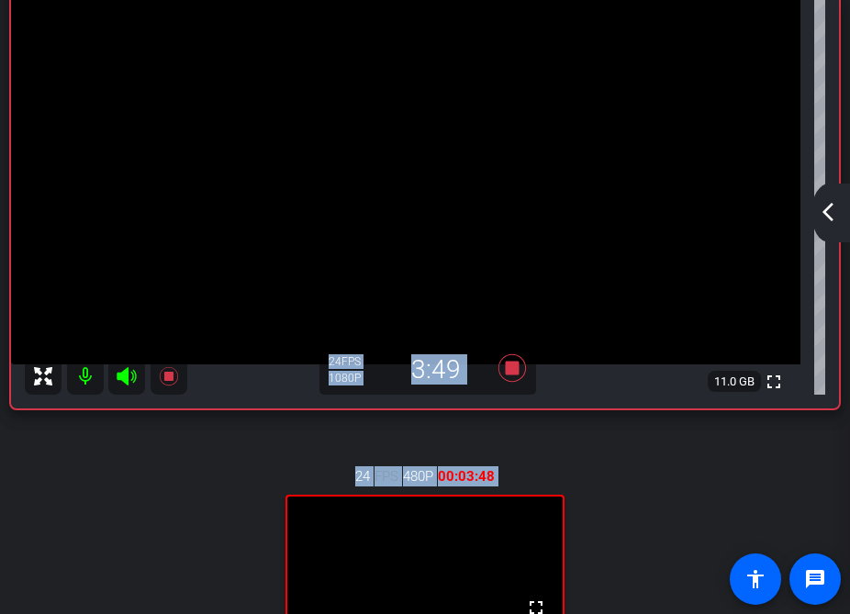
drag, startPoint x: 717, startPoint y: 8, endPoint x: 779, endPoint y: 148, distance: 152.8
click at [779, 148] on div "[PERSON_NAME] Burrell1 Galaxy S24 info ROOM ID: 725347684 73% battery_std fulls…" at bounding box center [425, 346] width 839 height 879
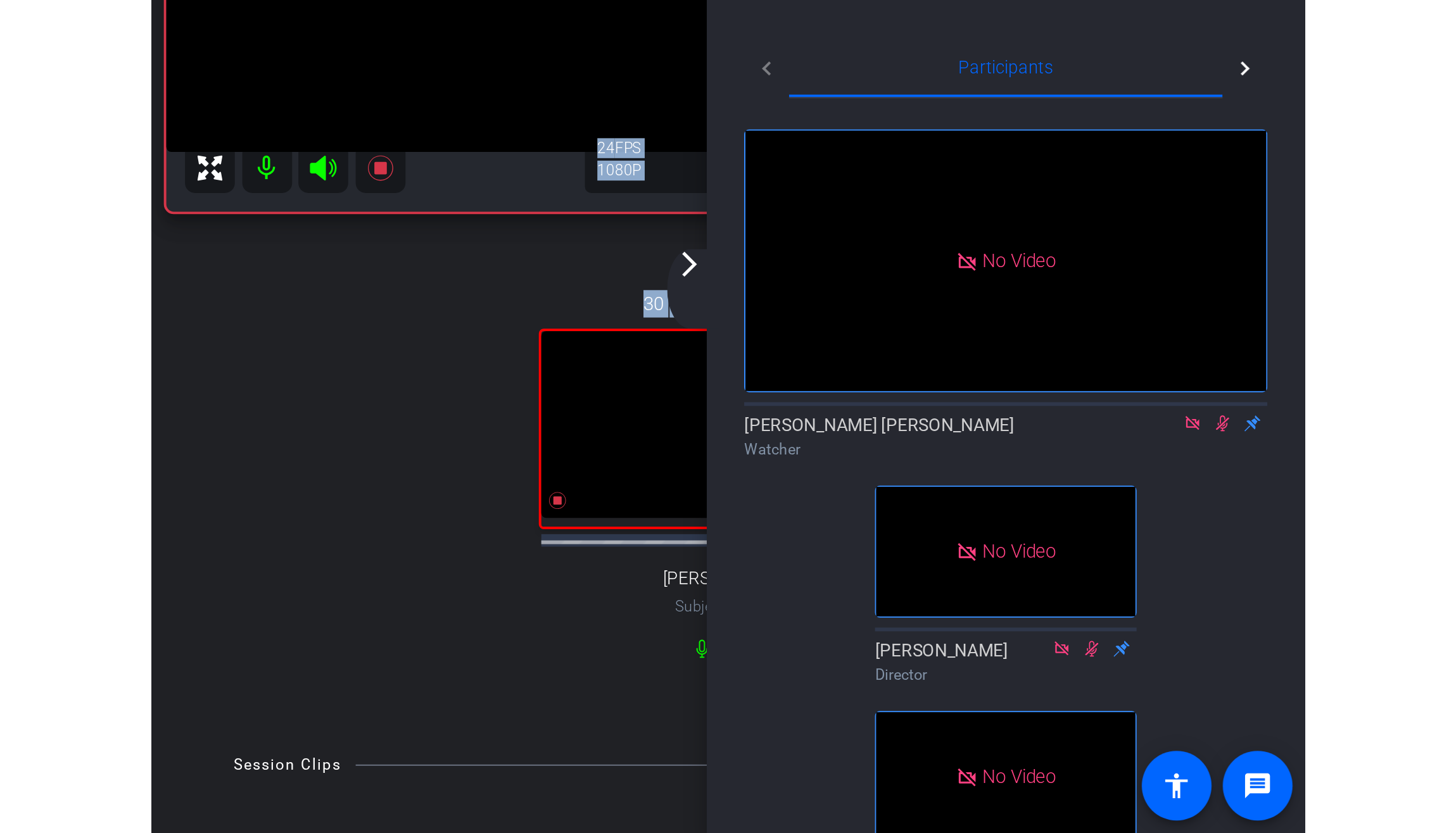
scroll to position [295, 0]
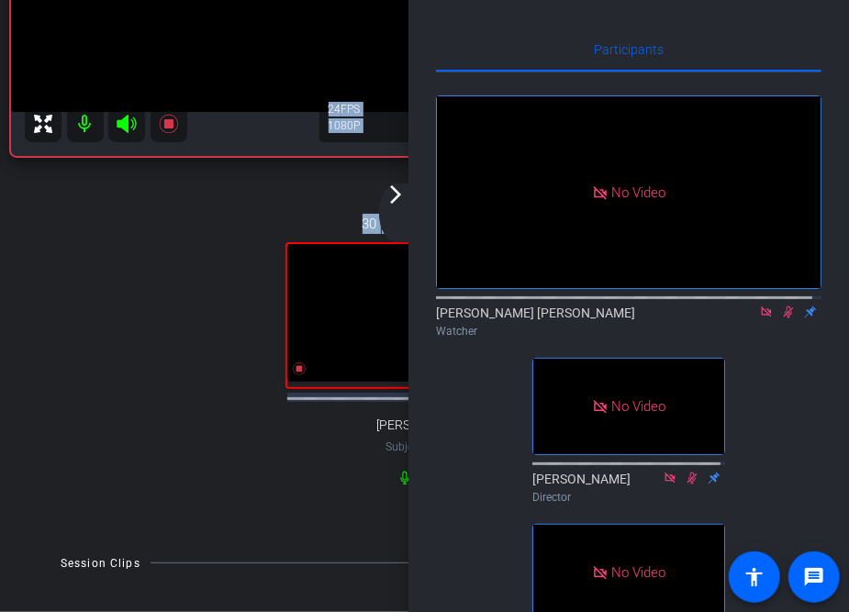
click at [403, 190] on mat-icon "arrow_forward_ios" at bounding box center [395, 194] width 22 height 22
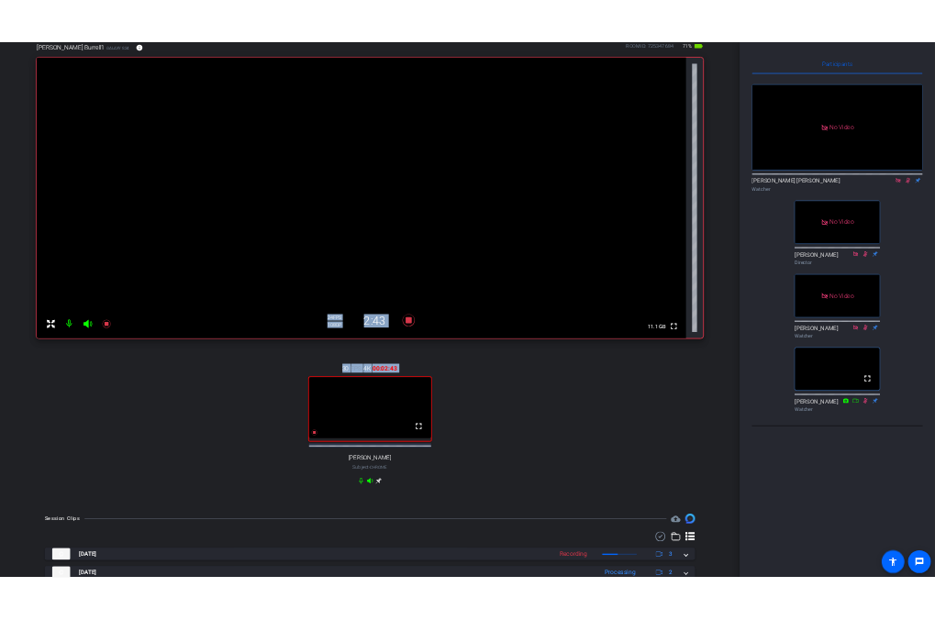
scroll to position [0, 0]
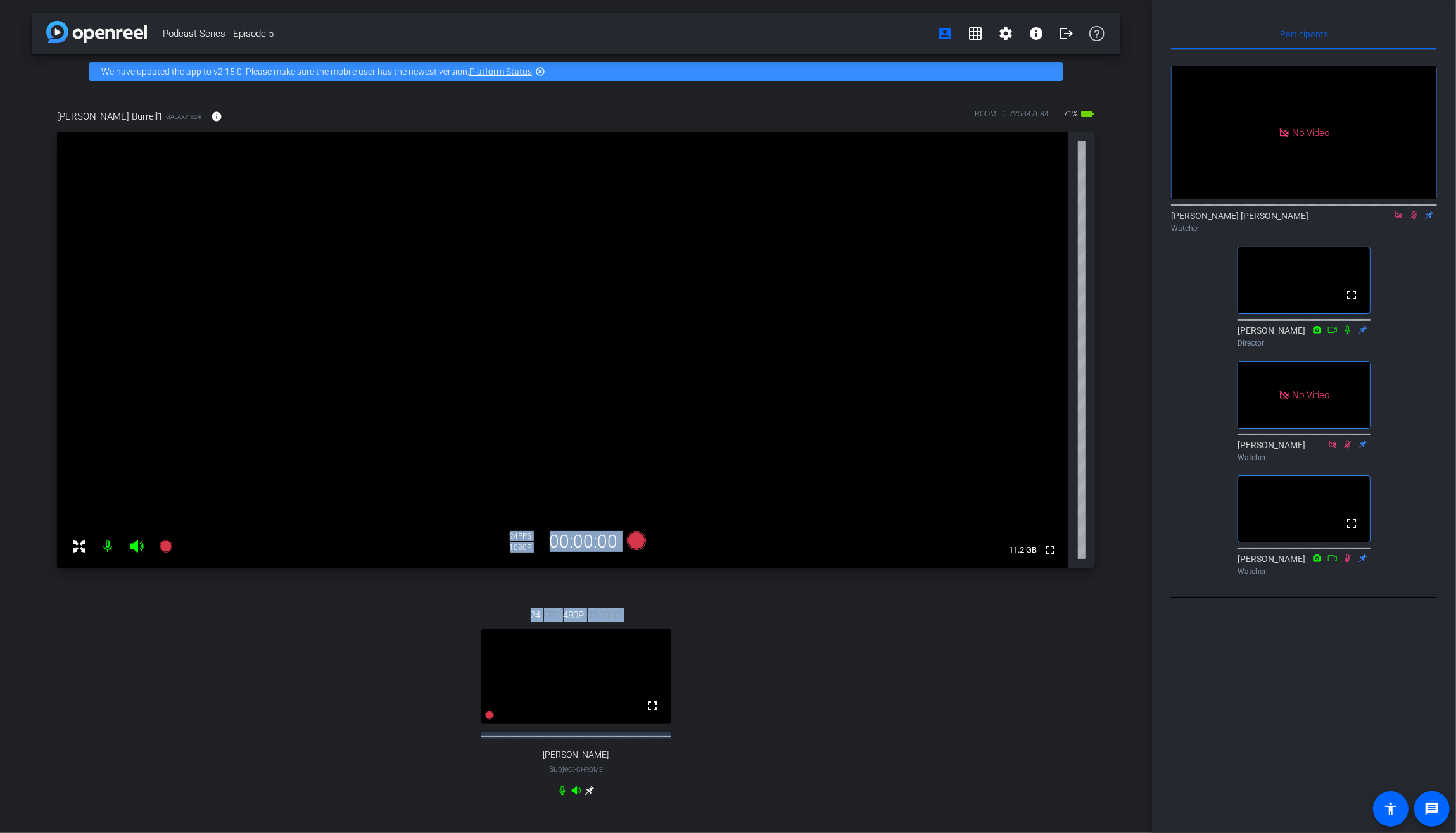
click at [1417, 219] on icon at bounding box center [1415, 215] width 7 height 8
click at [1417, 219] on icon at bounding box center [1414, 215] width 5 height 8
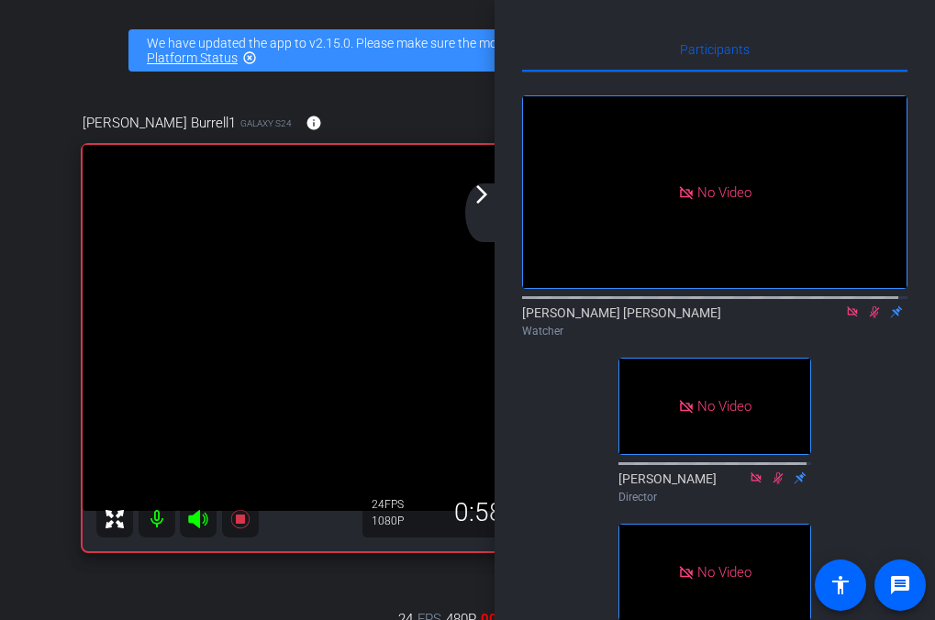
click at [474, 206] on div "arrow_back_ios_new arrow_forward_ios" at bounding box center [484, 212] width 39 height 59
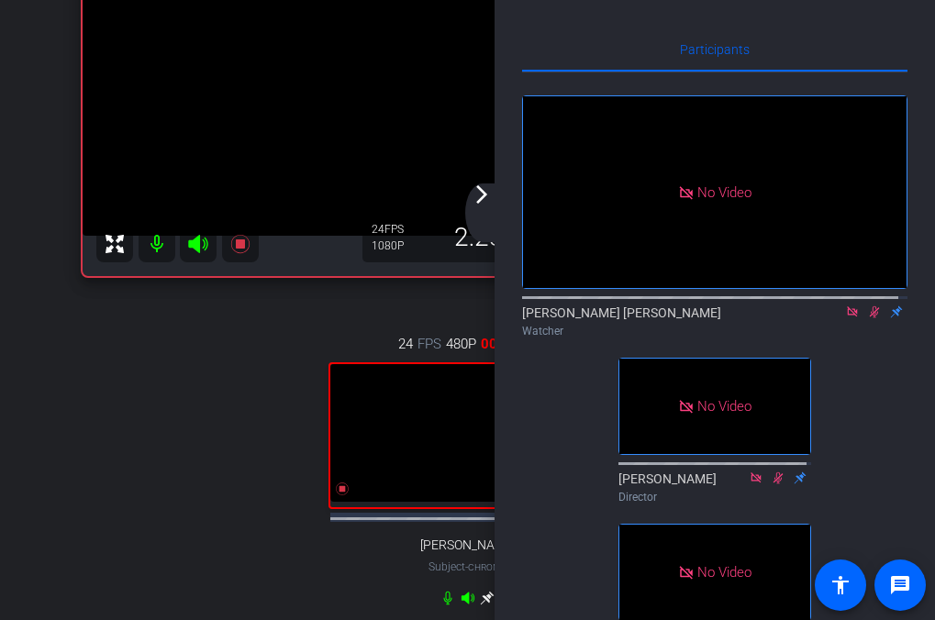
scroll to position [275, 0]
click at [489, 189] on mat-icon "arrow_forward_ios" at bounding box center [482, 194] width 22 height 22
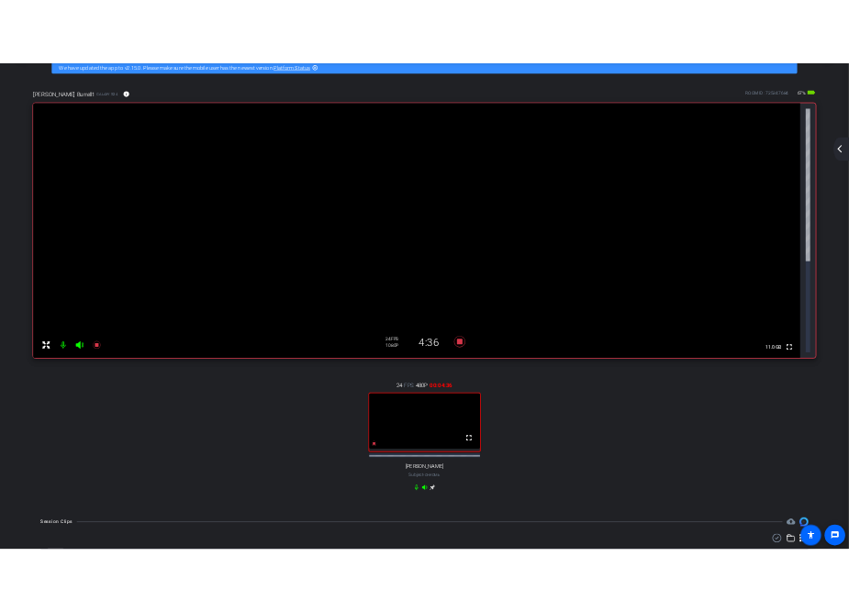
scroll to position [92, 0]
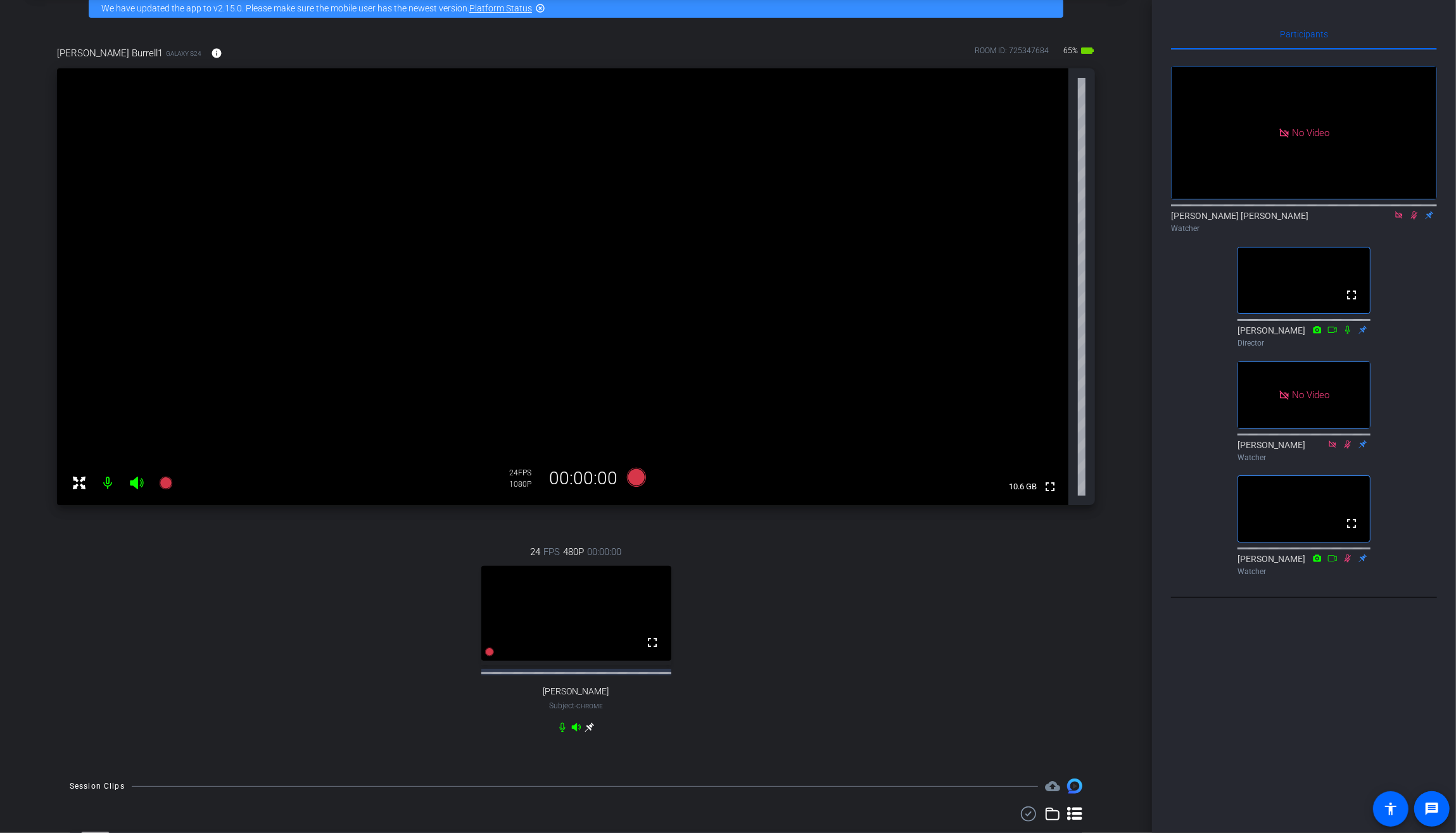
click at [1401, 219] on icon at bounding box center [1399, 215] width 7 height 7
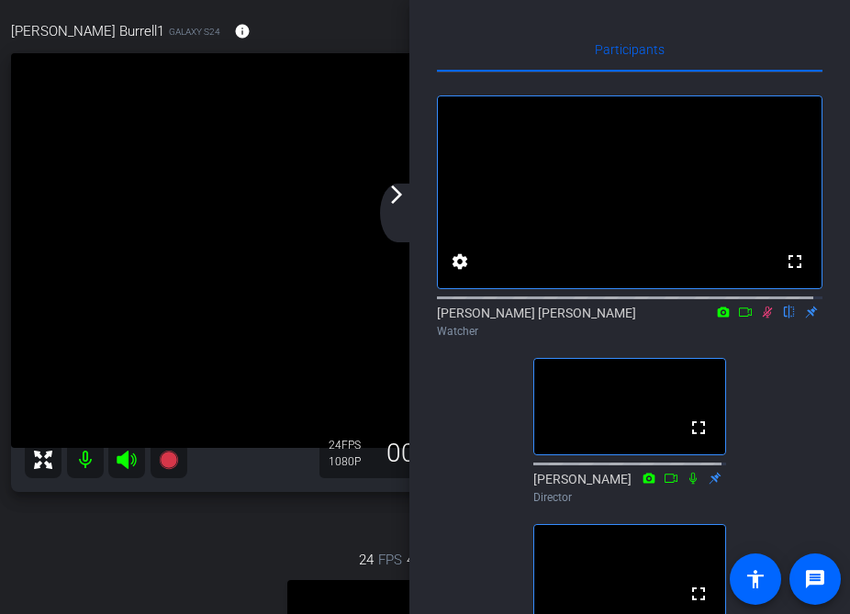
click at [760, 318] on icon at bounding box center [767, 312] width 15 height 13
click at [395, 225] on div "arrow_back_ios_new arrow_forward_ios" at bounding box center [399, 212] width 39 height 59
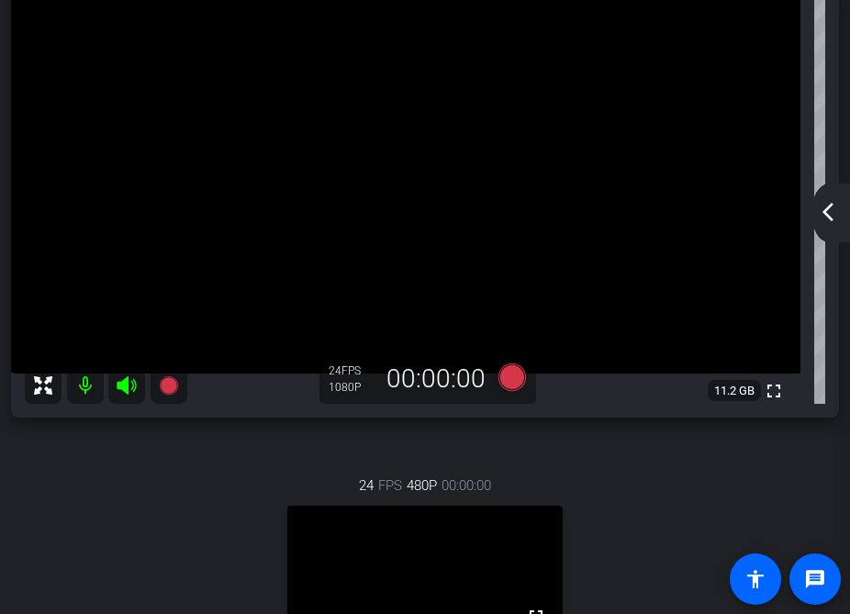
scroll to position [367, 0]
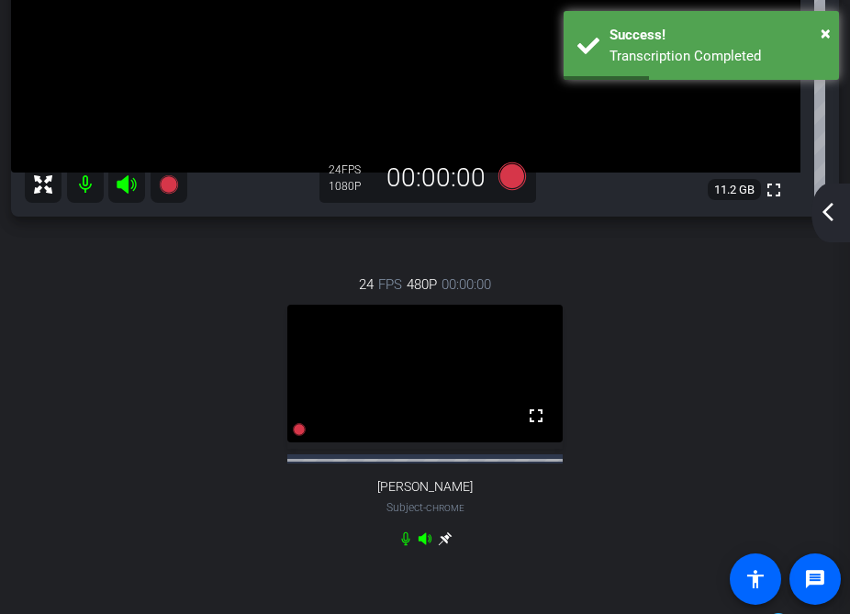
click at [826, 215] on mat-icon "arrow_back_ios_new" at bounding box center [828, 212] width 22 height 22
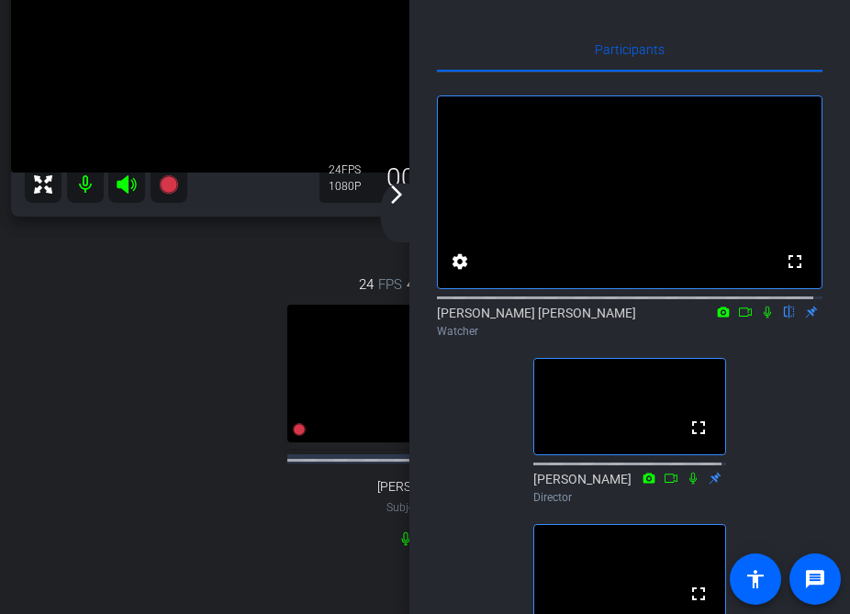
click at [398, 190] on mat-icon "arrow_forward_ios" at bounding box center [396, 194] width 22 height 22
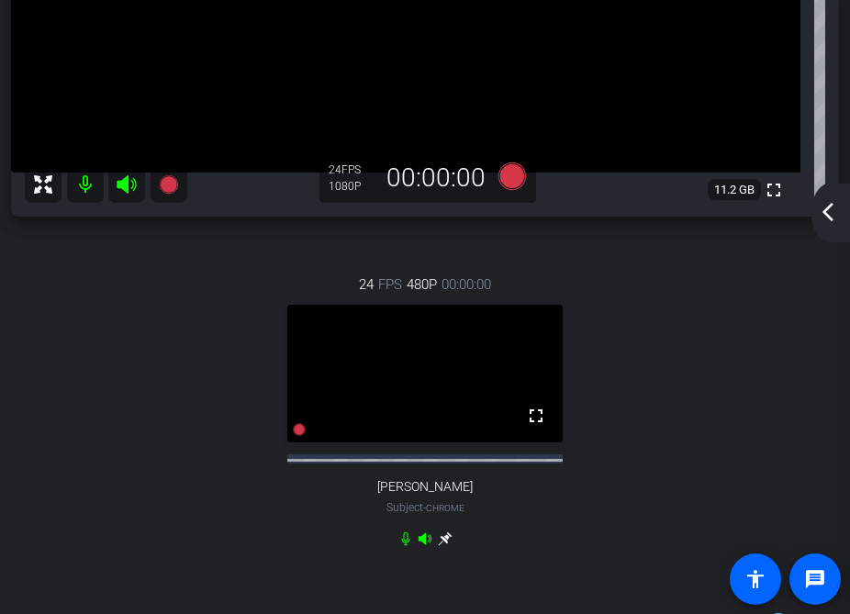
click at [833, 215] on mat-icon "arrow_back_ios_new" at bounding box center [828, 212] width 22 height 22
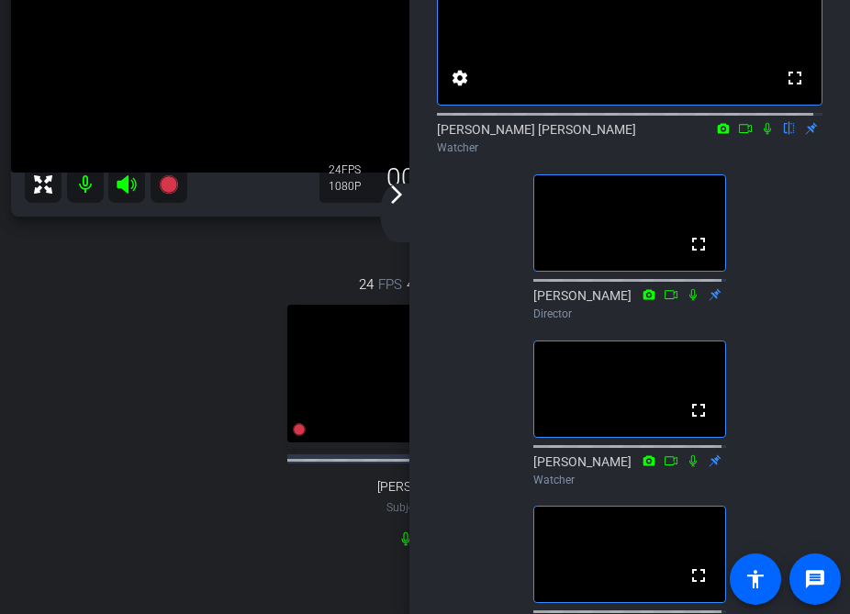
scroll to position [92, 0]
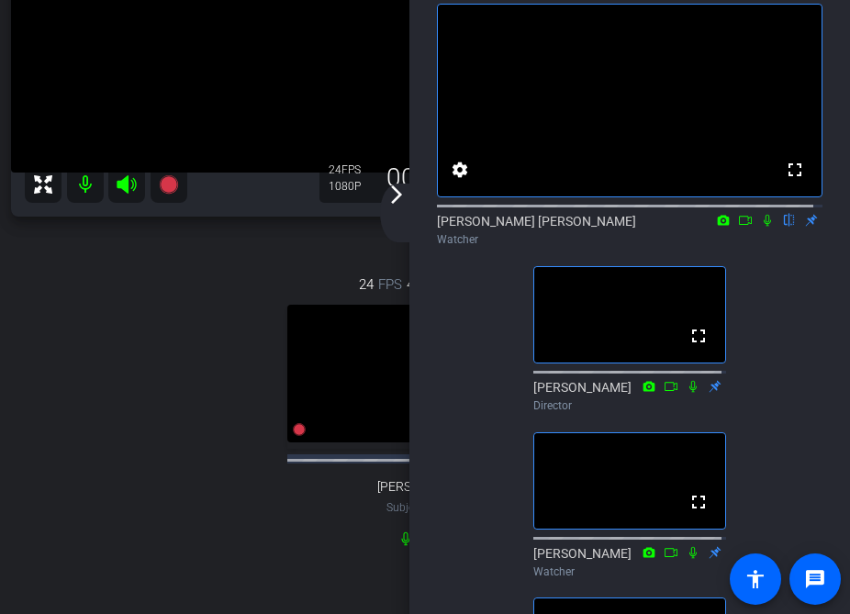
click at [395, 194] on mat-icon "arrow_forward_ios" at bounding box center [396, 194] width 22 height 22
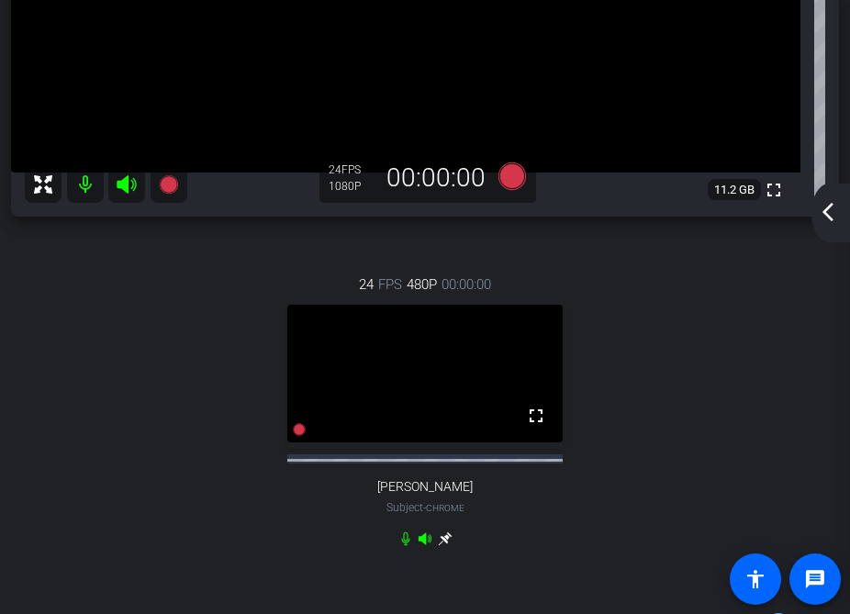
scroll to position [275, 0]
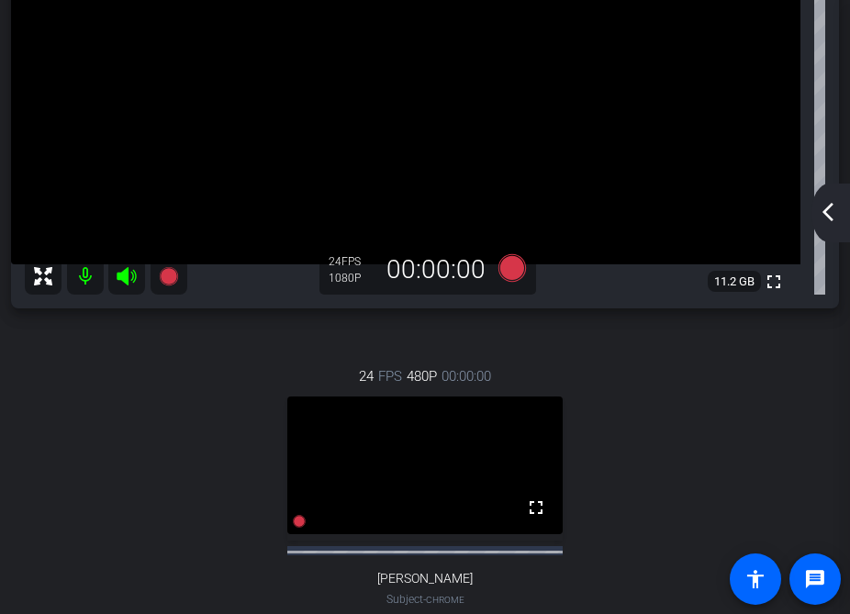
click at [835, 217] on mat-icon "arrow_back_ios_new" at bounding box center [828, 212] width 22 height 22
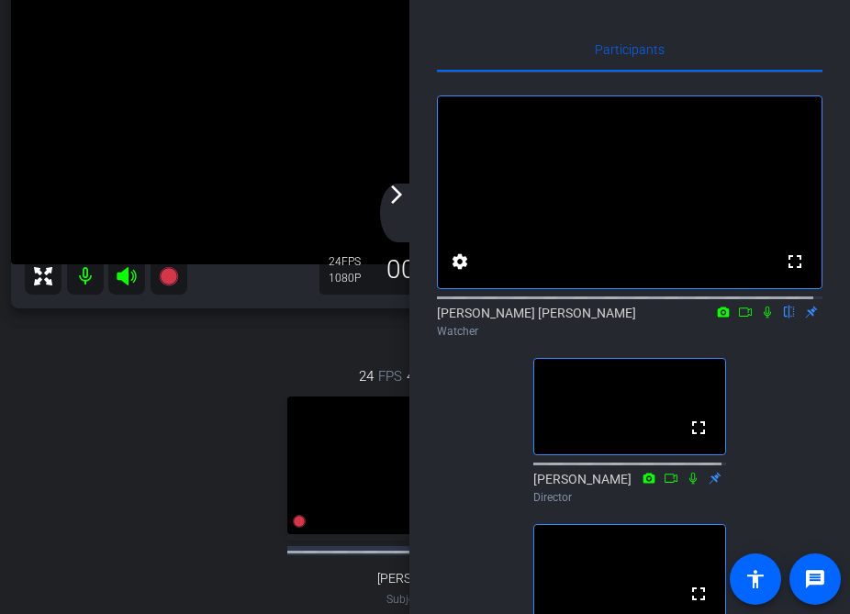
click at [276, 371] on div "24 FPS 480P 00:00:00 fullscreen [PERSON_NAME] Subject - Chrome" at bounding box center [425, 502] width 828 height 332
click at [398, 200] on mat-icon "arrow_forward_ios" at bounding box center [396, 194] width 22 height 22
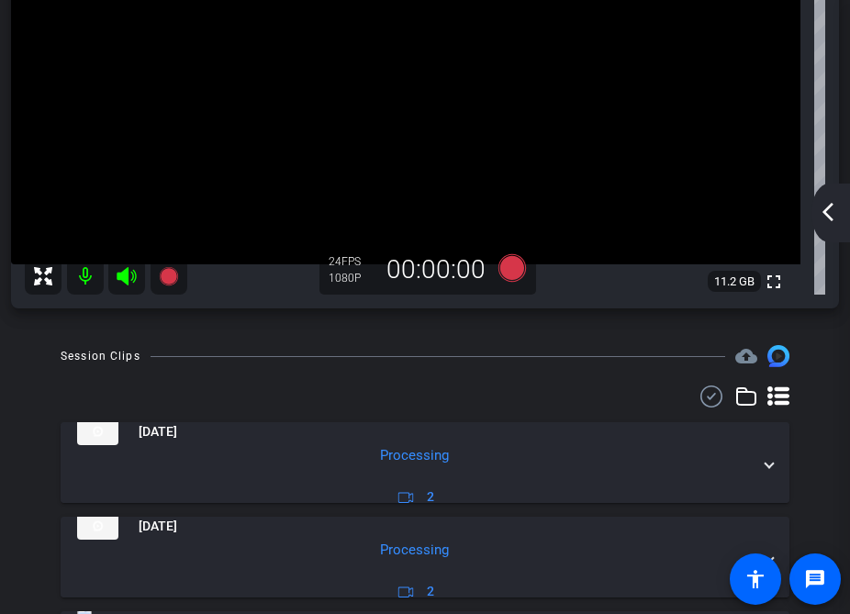
scroll to position [92, 0]
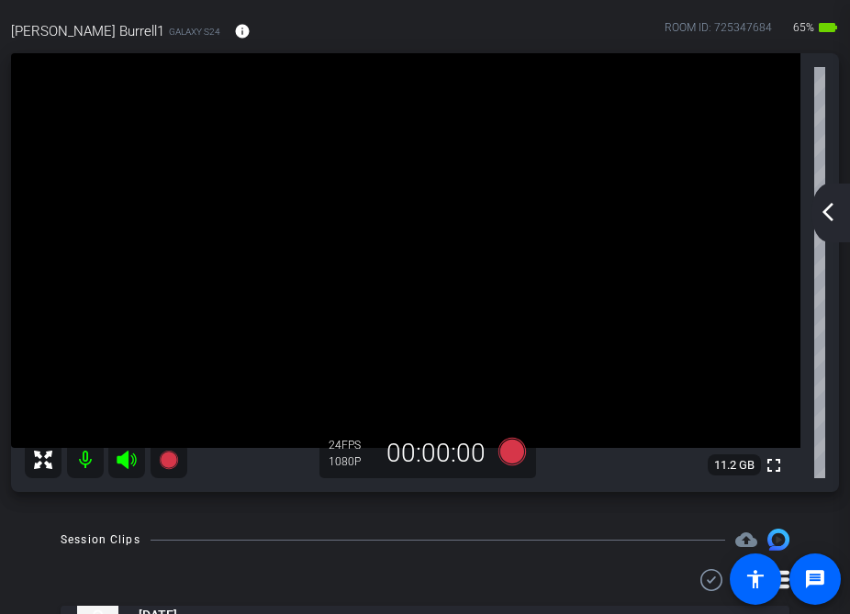
click at [828, 217] on mat-icon "arrow_back_ios_new" at bounding box center [828, 212] width 22 height 22
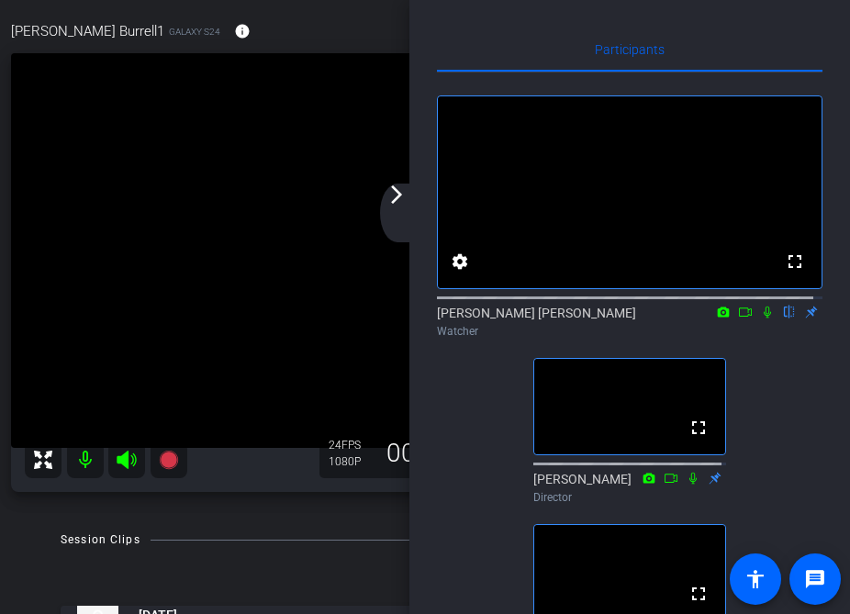
click at [760, 318] on icon at bounding box center [767, 312] width 15 height 13
click at [395, 206] on div "arrow_back_ios_new arrow_forward_ios" at bounding box center [399, 212] width 39 height 59
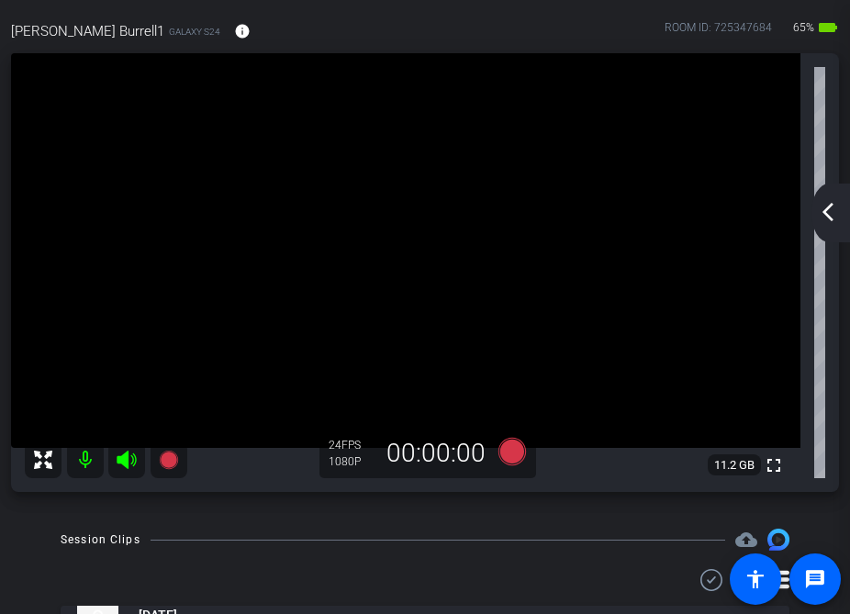
click at [830, 231] on div "arrow_back_ios_new arrow_forward_ios" at bounding box center [830, 212] width 39 height 59
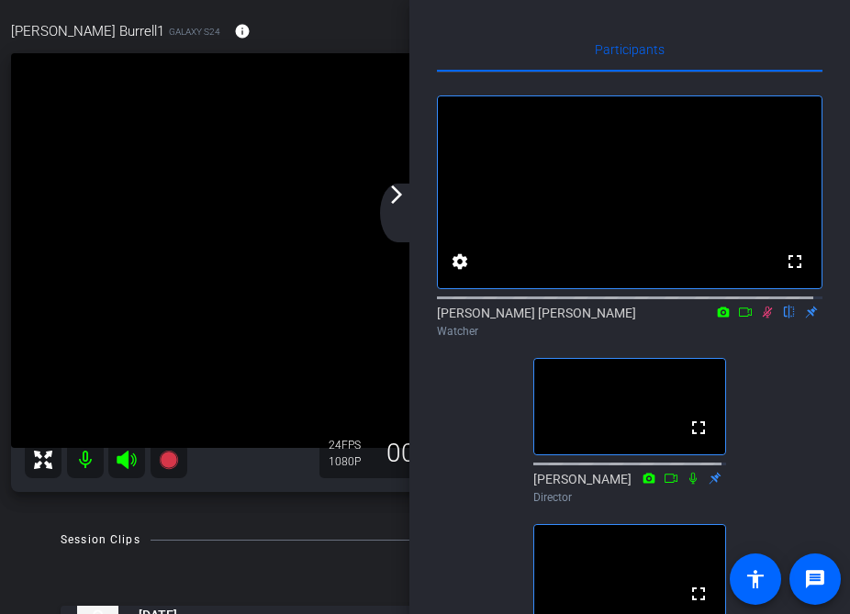
click at [406, 201] on mat-icon "arrow_forward_ios" at bounding box center [396, 194] width 22 height 22
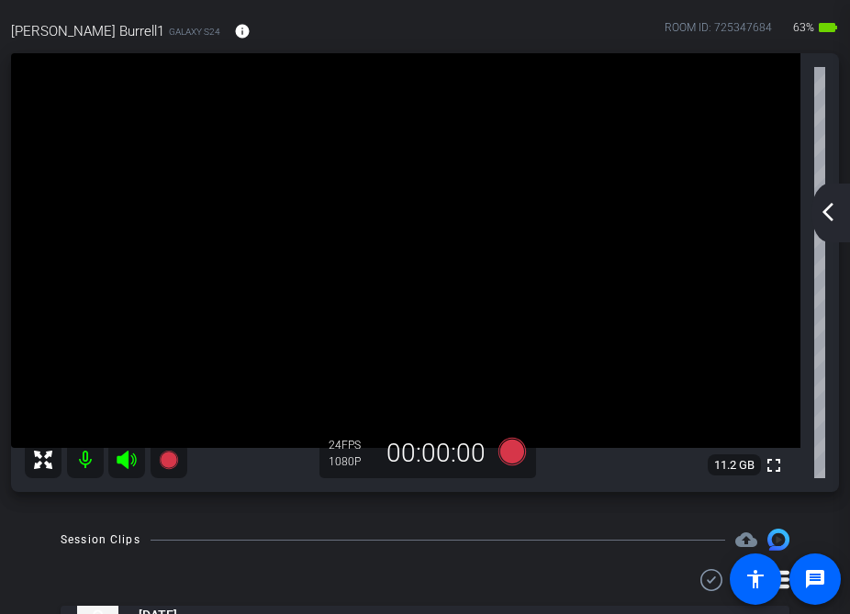
click at [830, 215] on mat-icon "arrow_back_ios_new" at bounding box center [828, 212] width 22 height 22
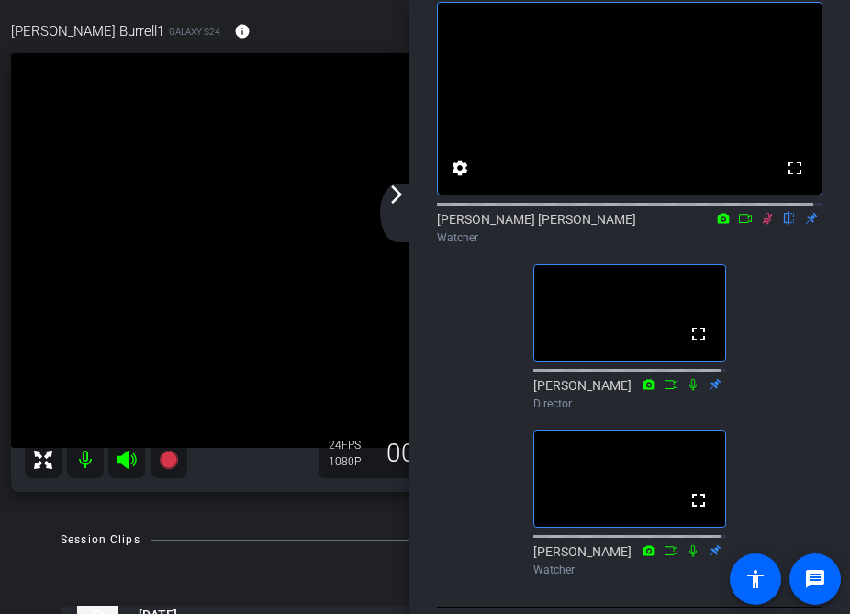
scroll to position [151, 0]
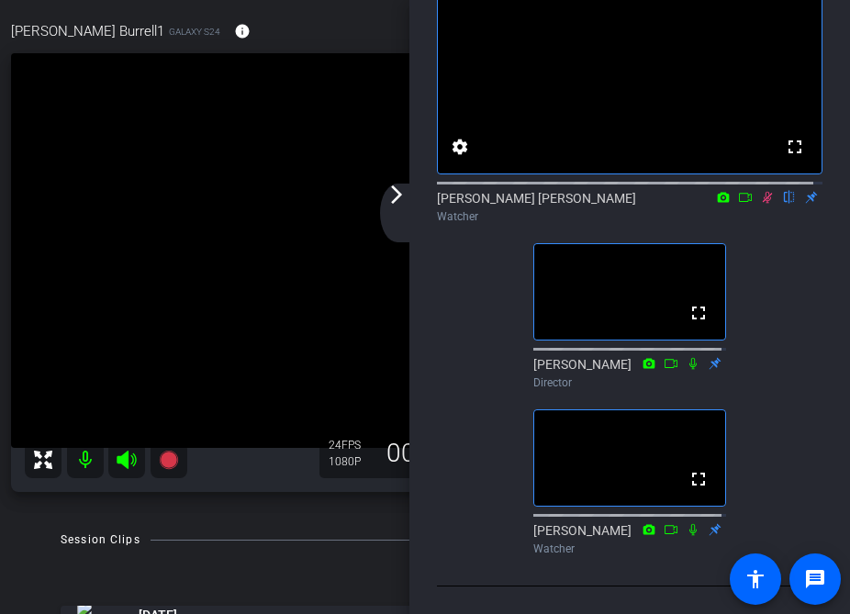
click at [762, 192] on icon at bounding box center [767, 198] width 10 height 12
click at [400, 194] on mat-icon "arrow_forward_ios" at bounding box center [396, 194] width 22 height 22
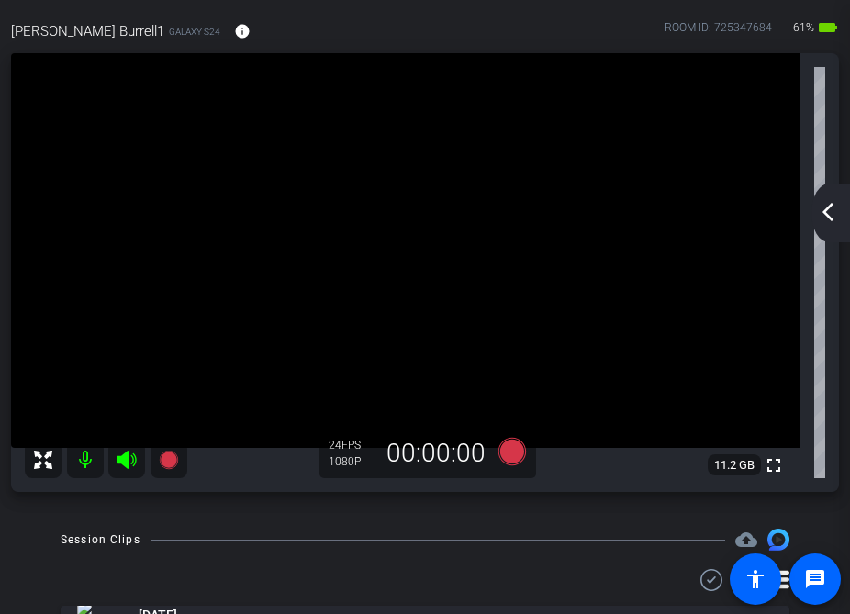
click at [834, 215] on mat-icon "arrow_back_ios_new" at bounding box center [828, 212] width 22 height 22
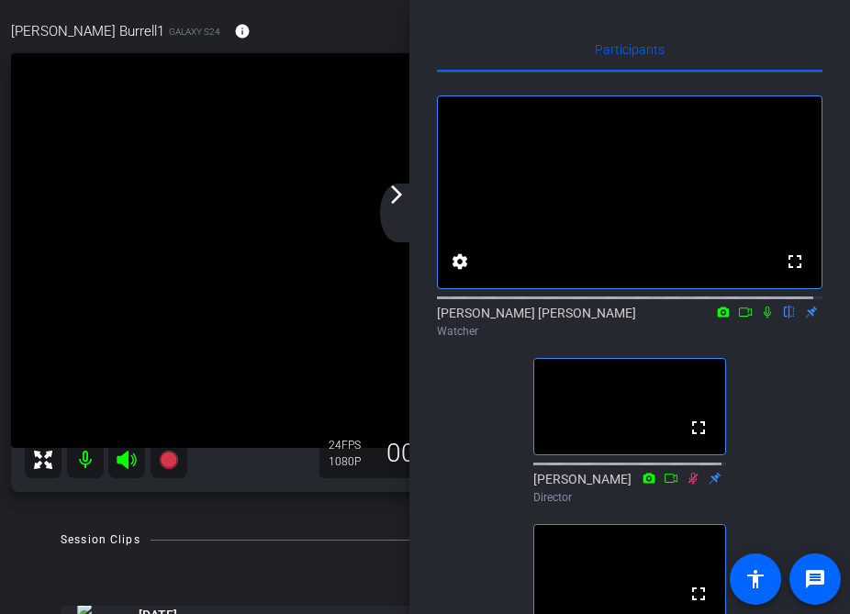
scroll to position [151, 0]
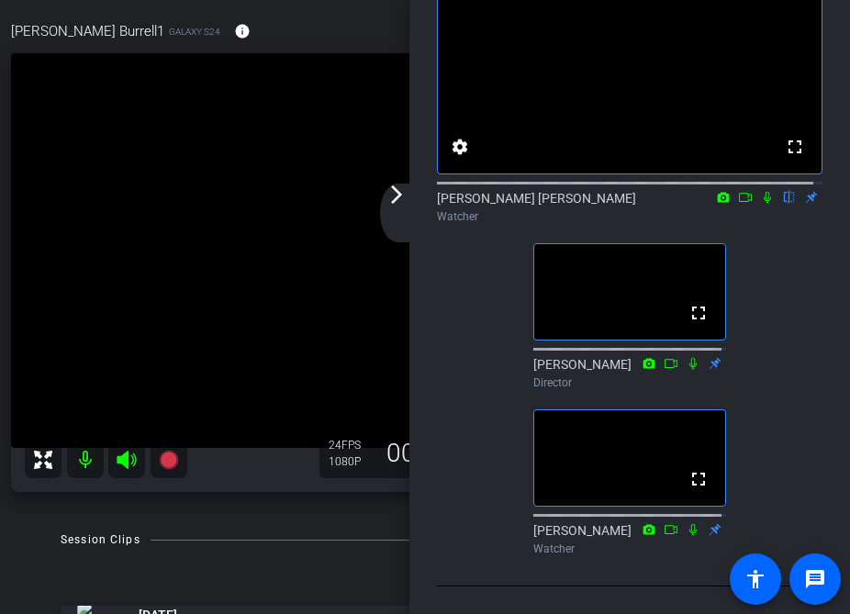
click at [389, 207] on div "arrow_back_ios_new arrow_forward_ios" at bounding box center [399, 212] width 39 height 59
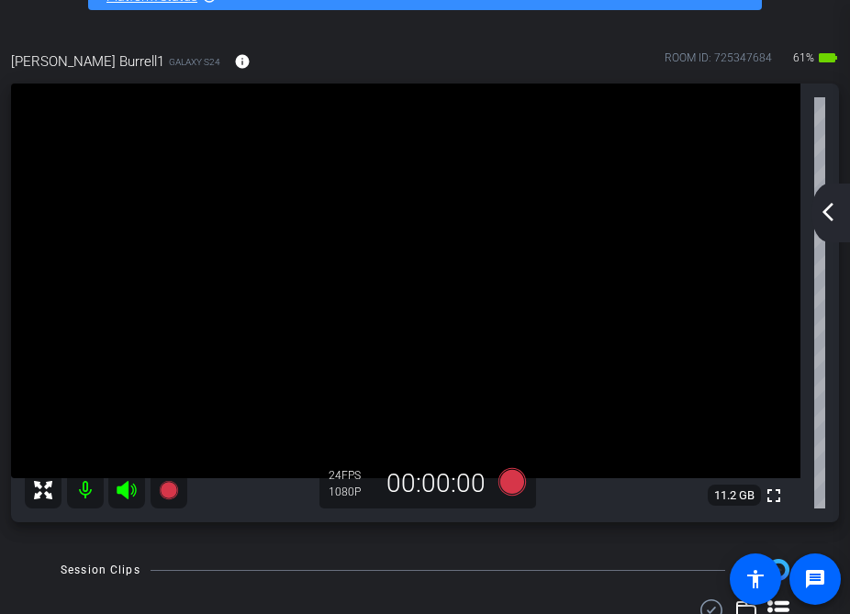
scroll to position [0, 0]
